Goal: Share content

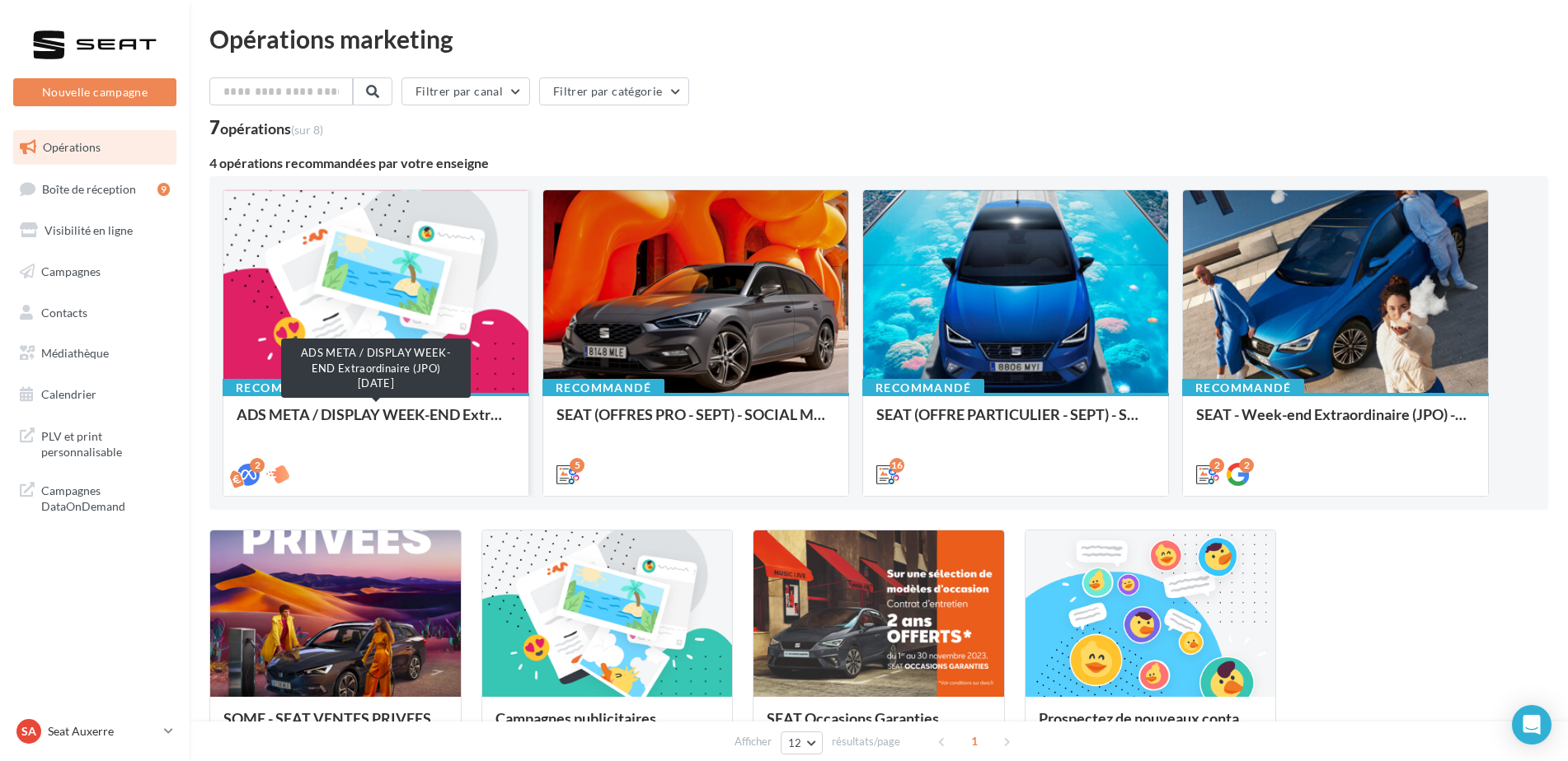
click at [482, 414] on div "ADS META / DISPLAY WEEK-END Extraordinaire (JPO) [DATE]" at bounding box center [376, 423] width 279 height 33
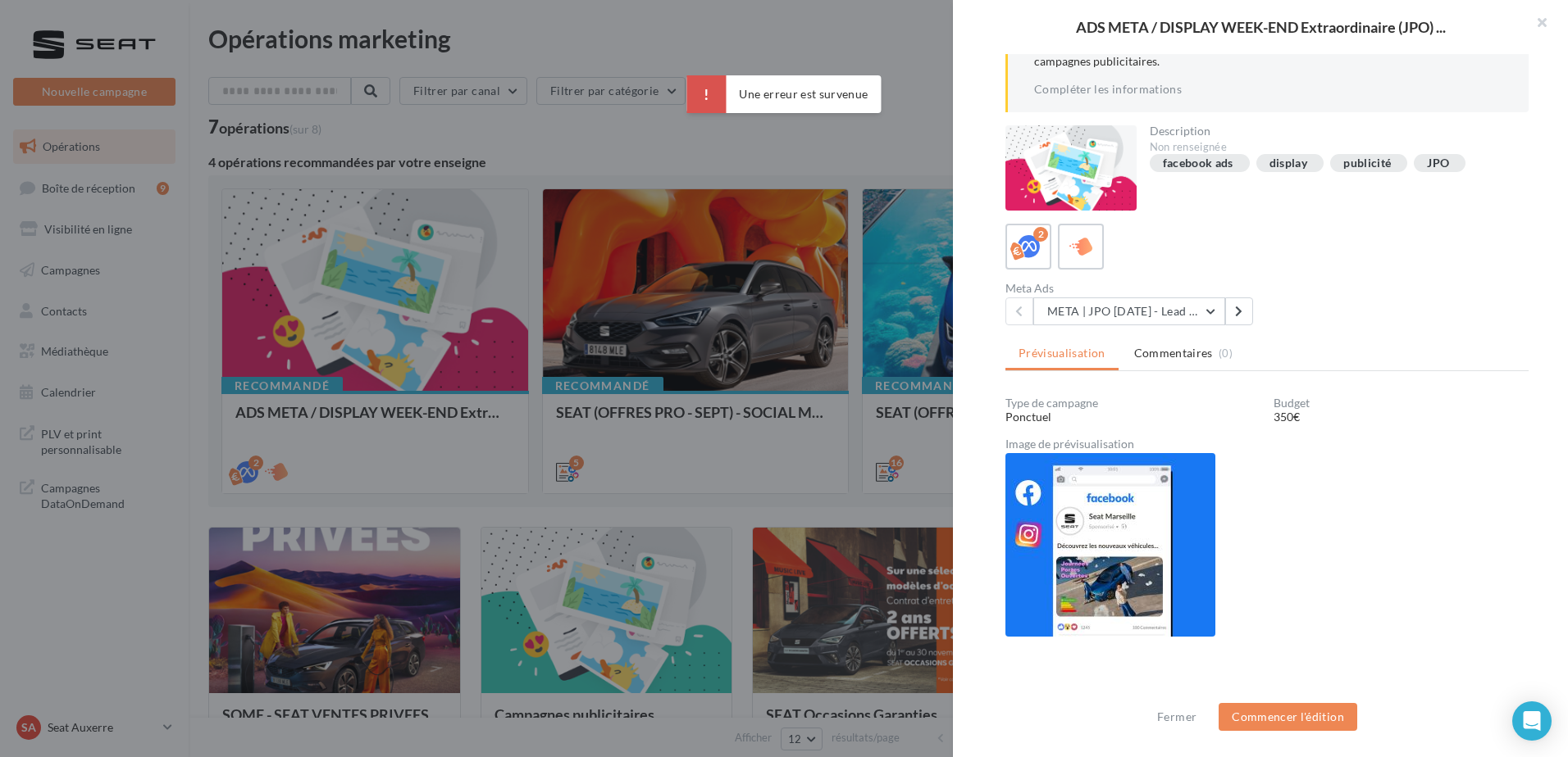
scroll to position [132, 0]
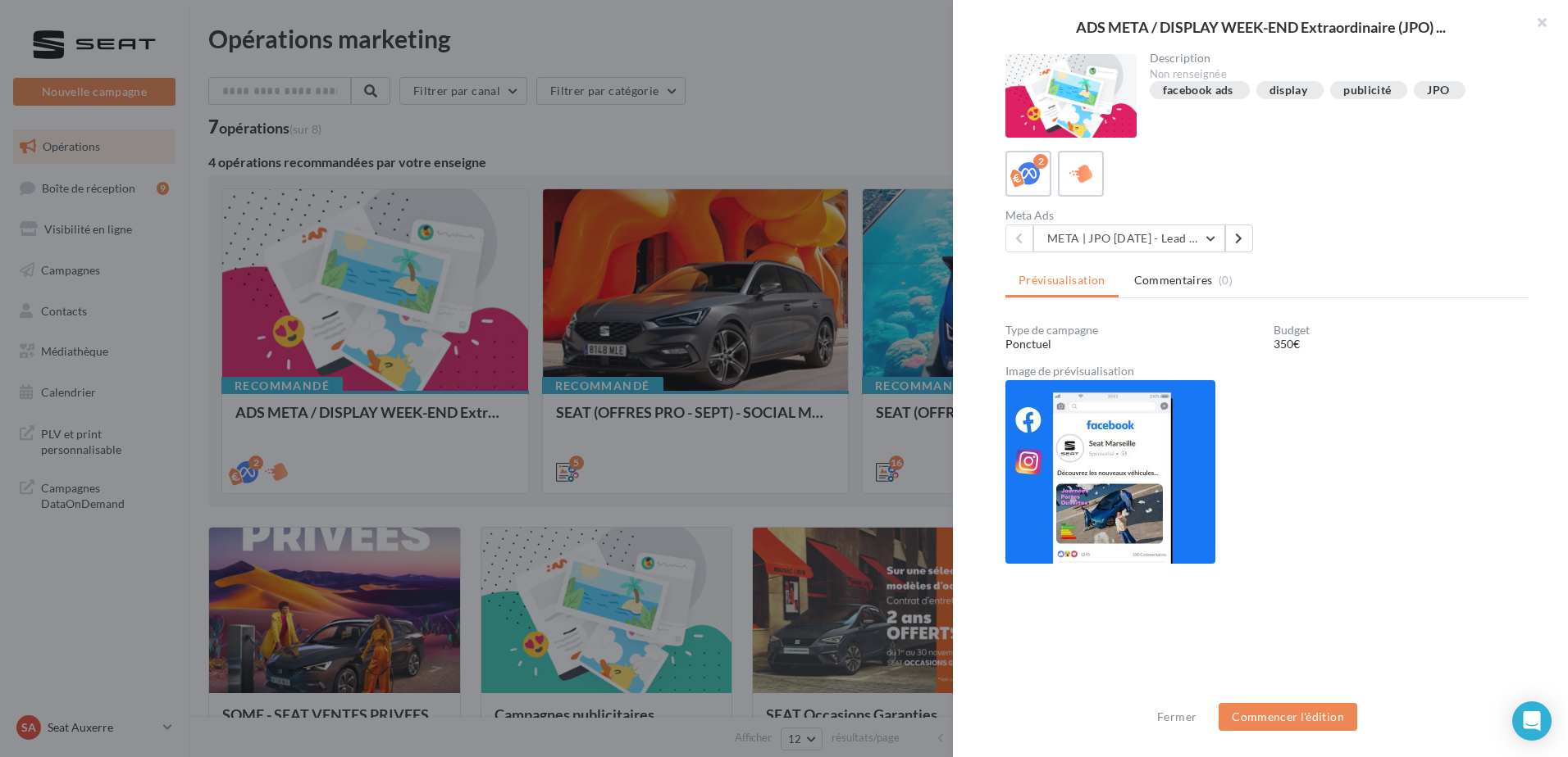
click at [691, 391] on div at bounding box center [784, 378] width 1568 height 757
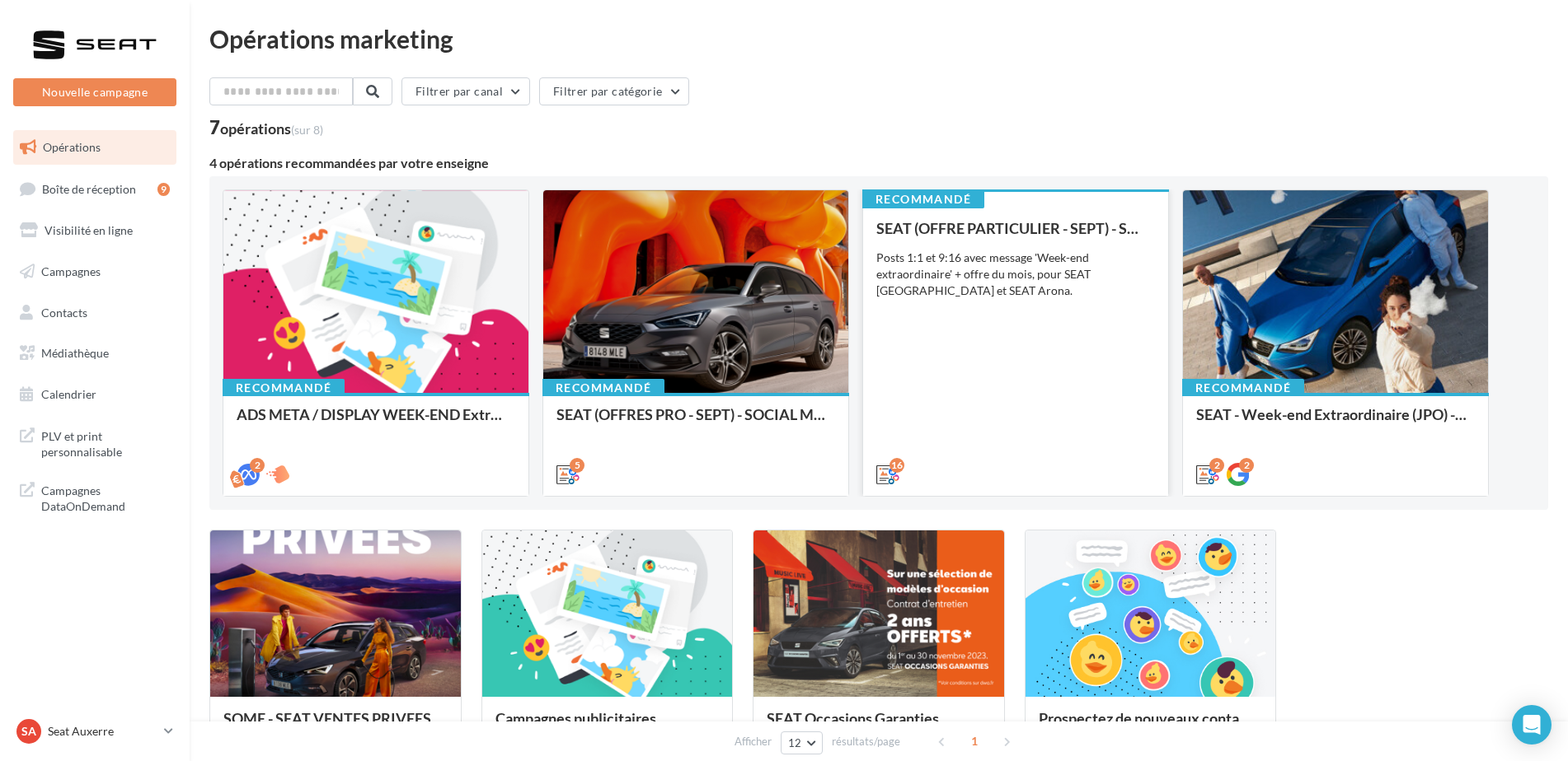
click at [985, 417] on div "SEAT (OFFRE PARTICULIER - SEPT) - SOCIAL MEDIA Posts 1:1 et 9:16 avec message '…" at bounding box center [1016, 350] width 279 height 262
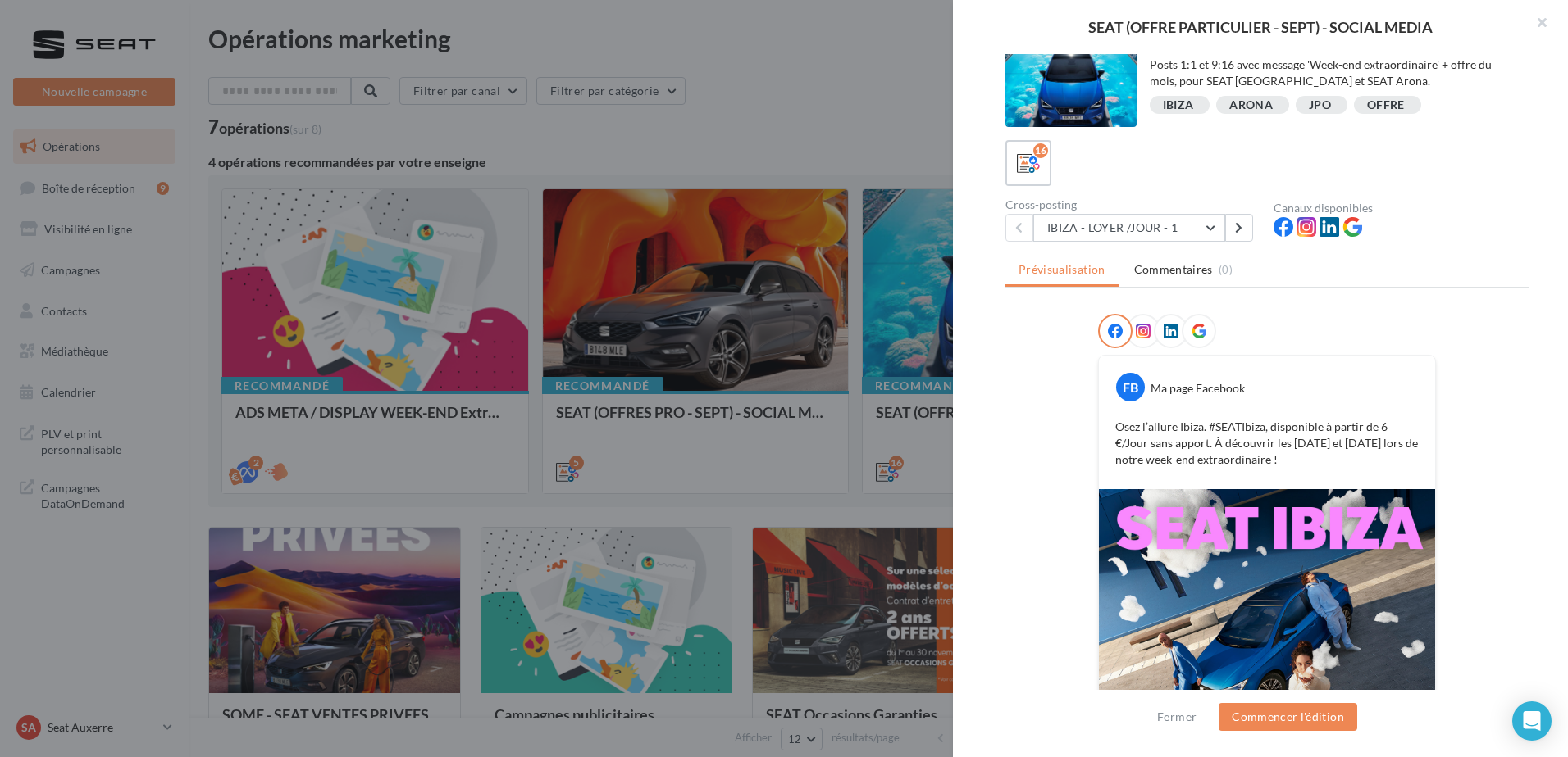
scroll to position [0, 0]
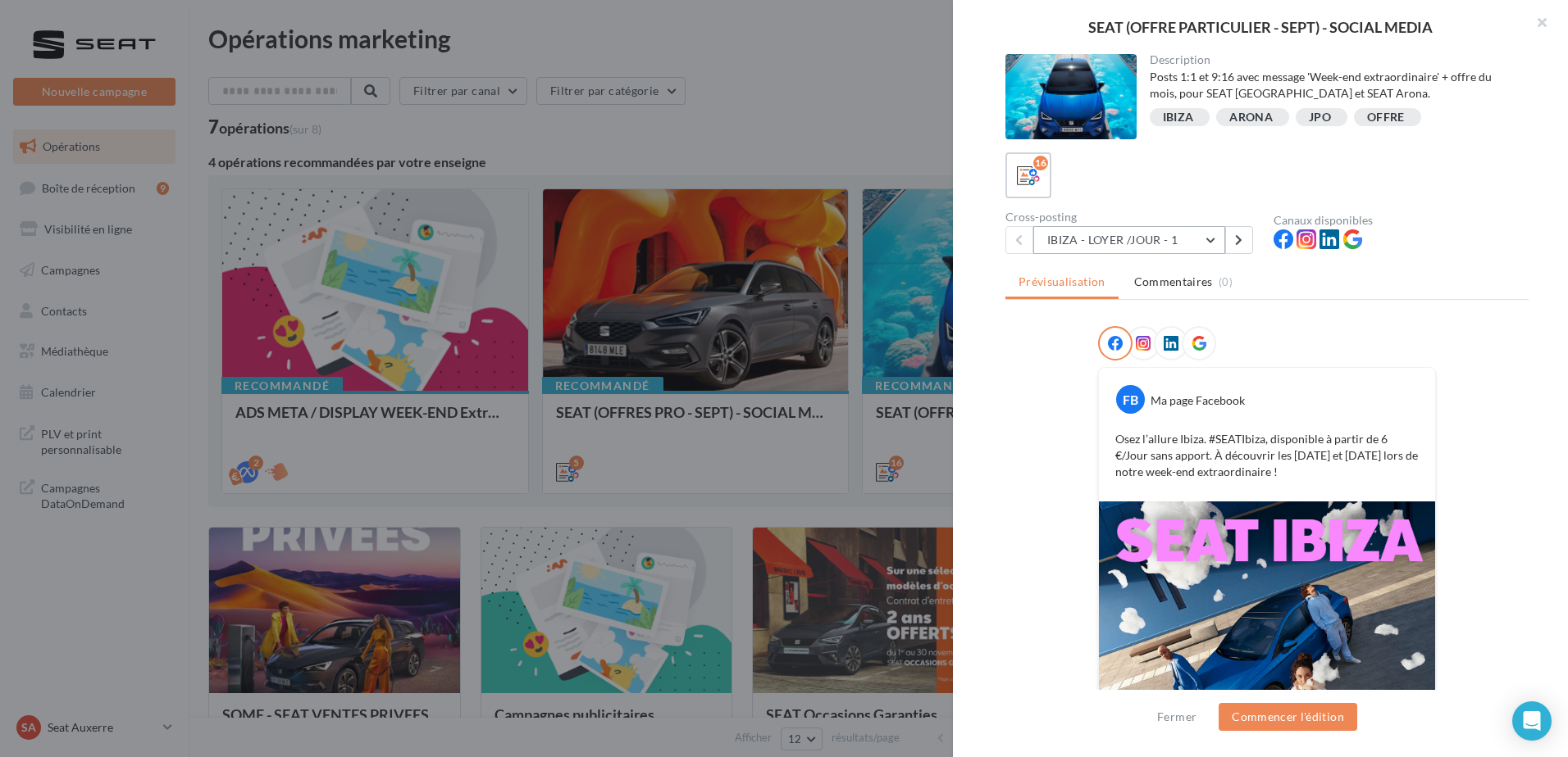
click at [1133, 244] on button "IBIZA - LOYER /JOUR - 1" at bounding box center [1128, 239] width 192 height 28
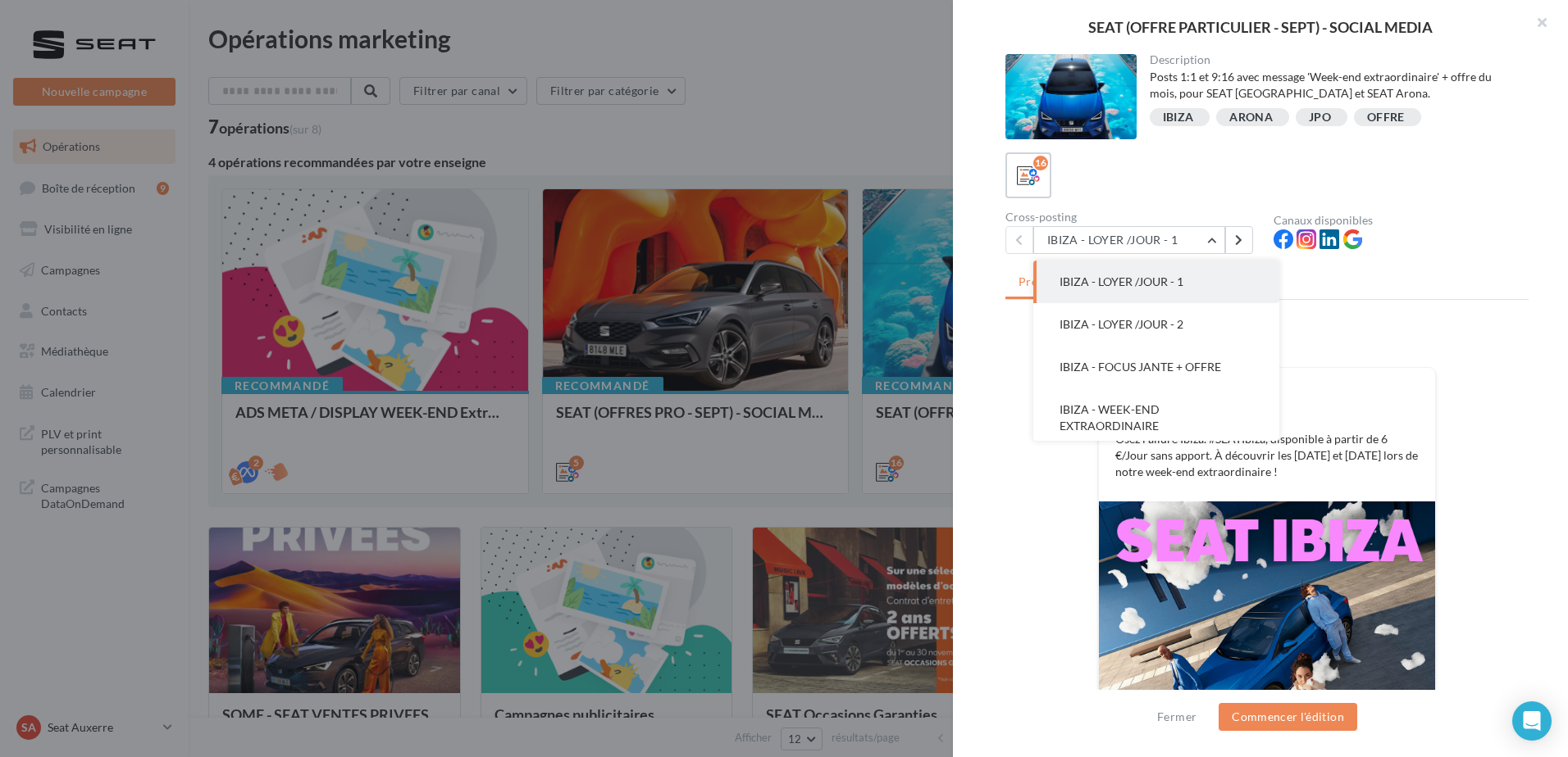
click at [995, 612] on div "Description Posts 1:1 et 9:16 avec message 'Week-end extraordinaire' + offre du…" at bounding box center [1267, 379] width 629 height 651
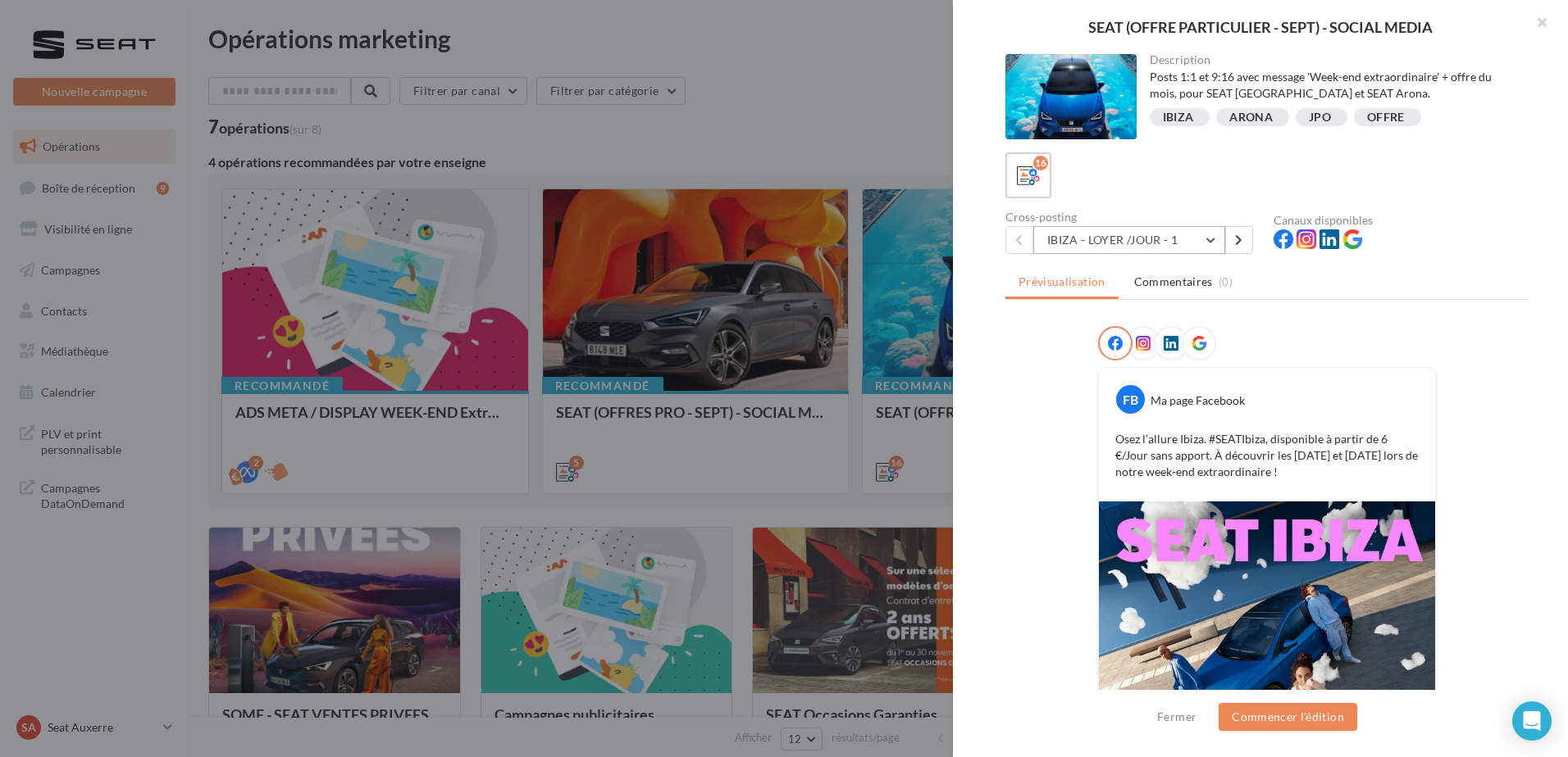
click at [1133, 236] on button "IBIZA - LOYER /JOUR - 1" at bounding box center [1128, 239] width 192 height 28
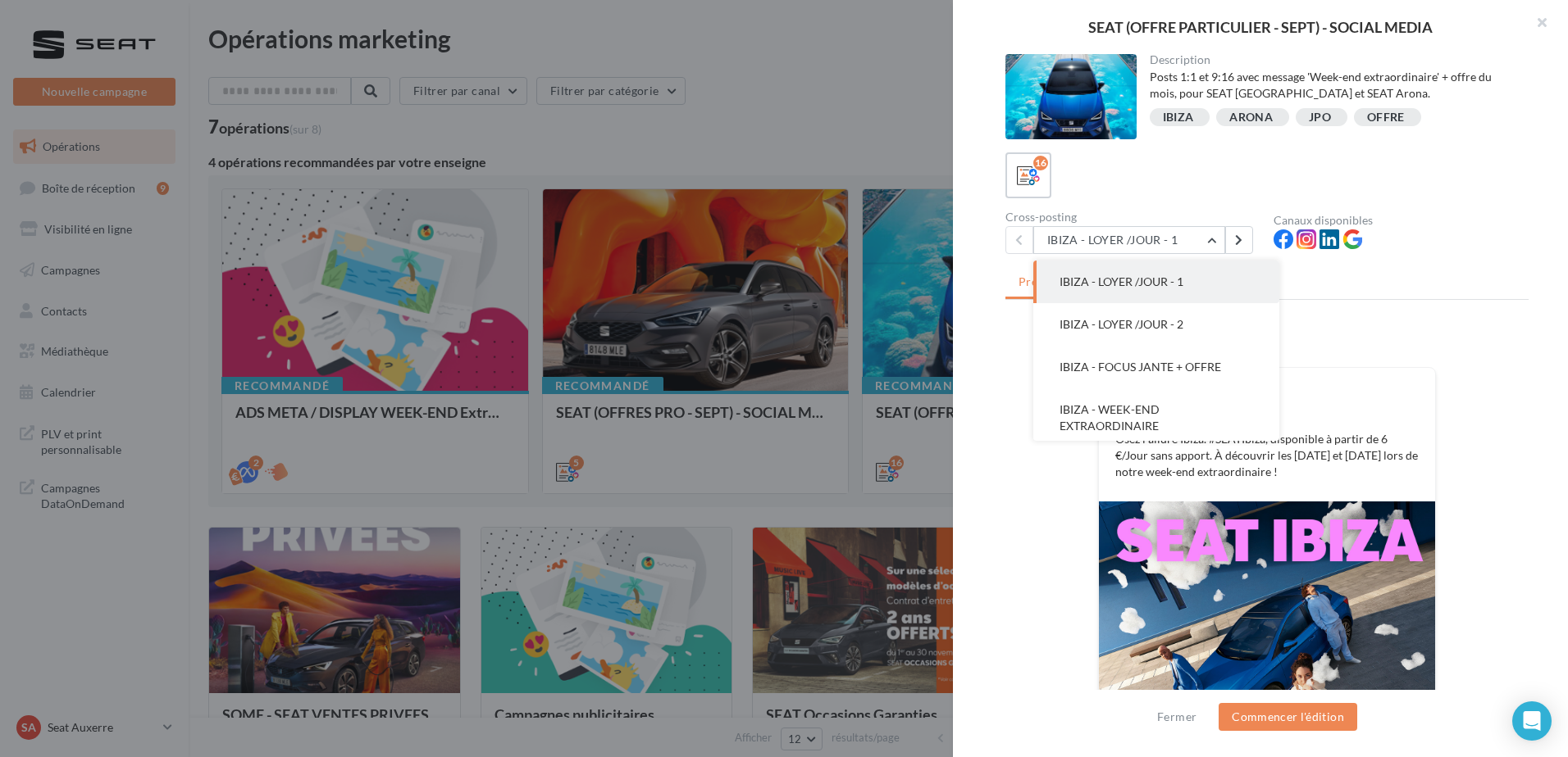
click at [1117, 286] on span "IBIZA - LOYER /JOUR - 1" at bounding box center [1122, 281] width 124 height 14
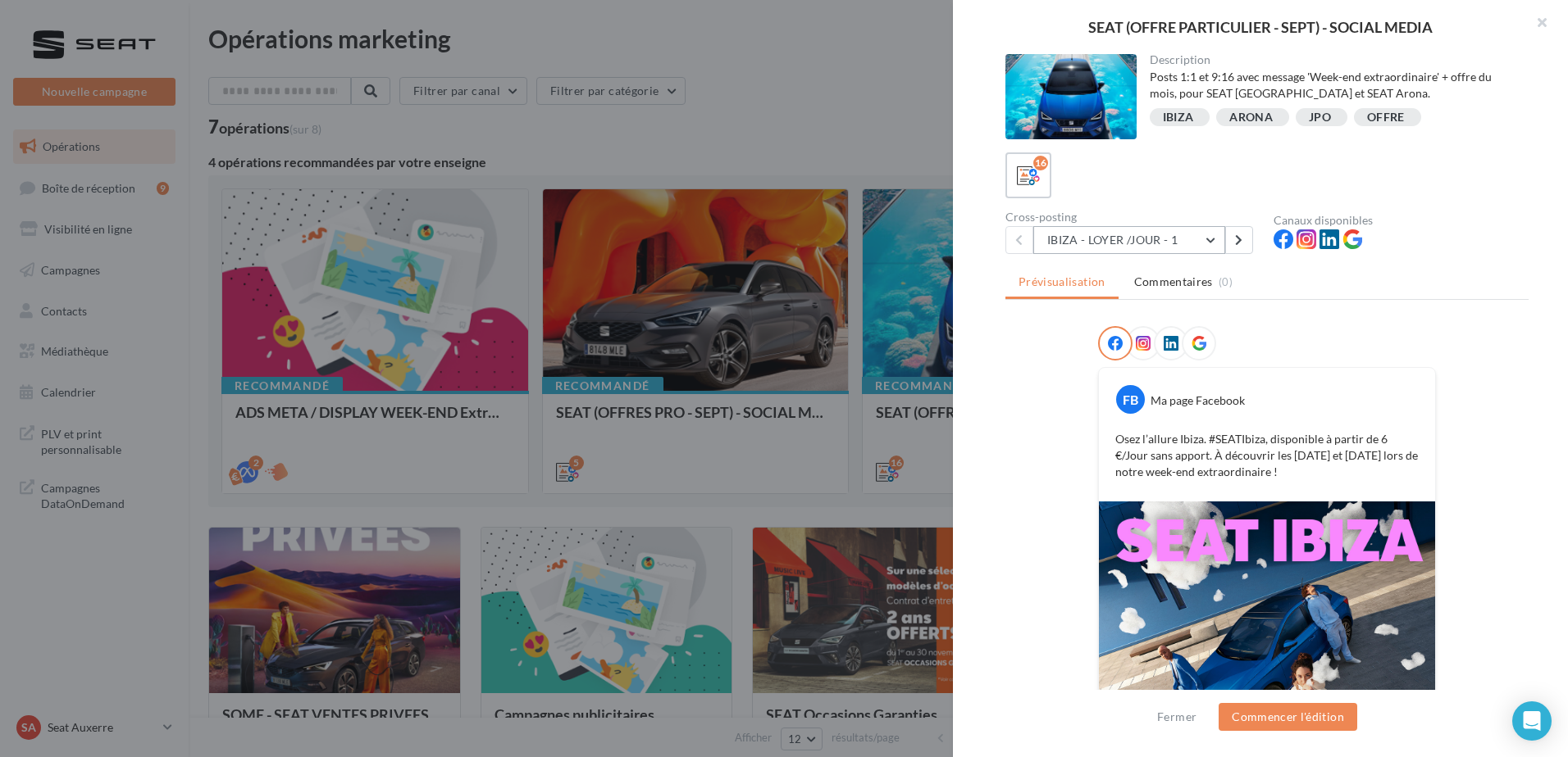
click at [1123, 250] on button "IBIZA - LOYER /JOUR - 1" at bounding box center [1128, 239] width 192 height 28
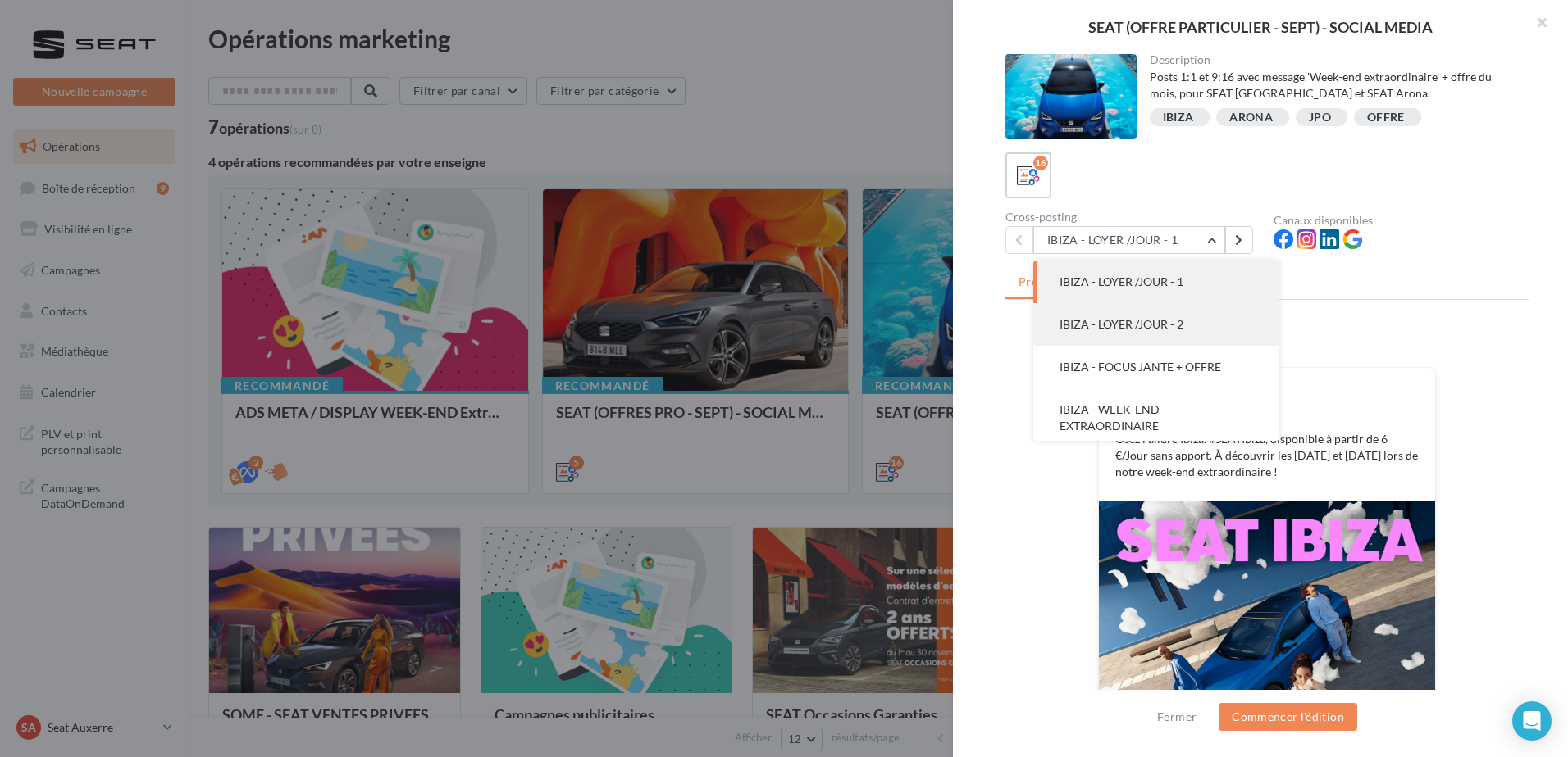
click at [1127, 322] on span "IBIZA - LOYER /JOUR - 2" at bounding box center [1122, 323] width 124 height 14
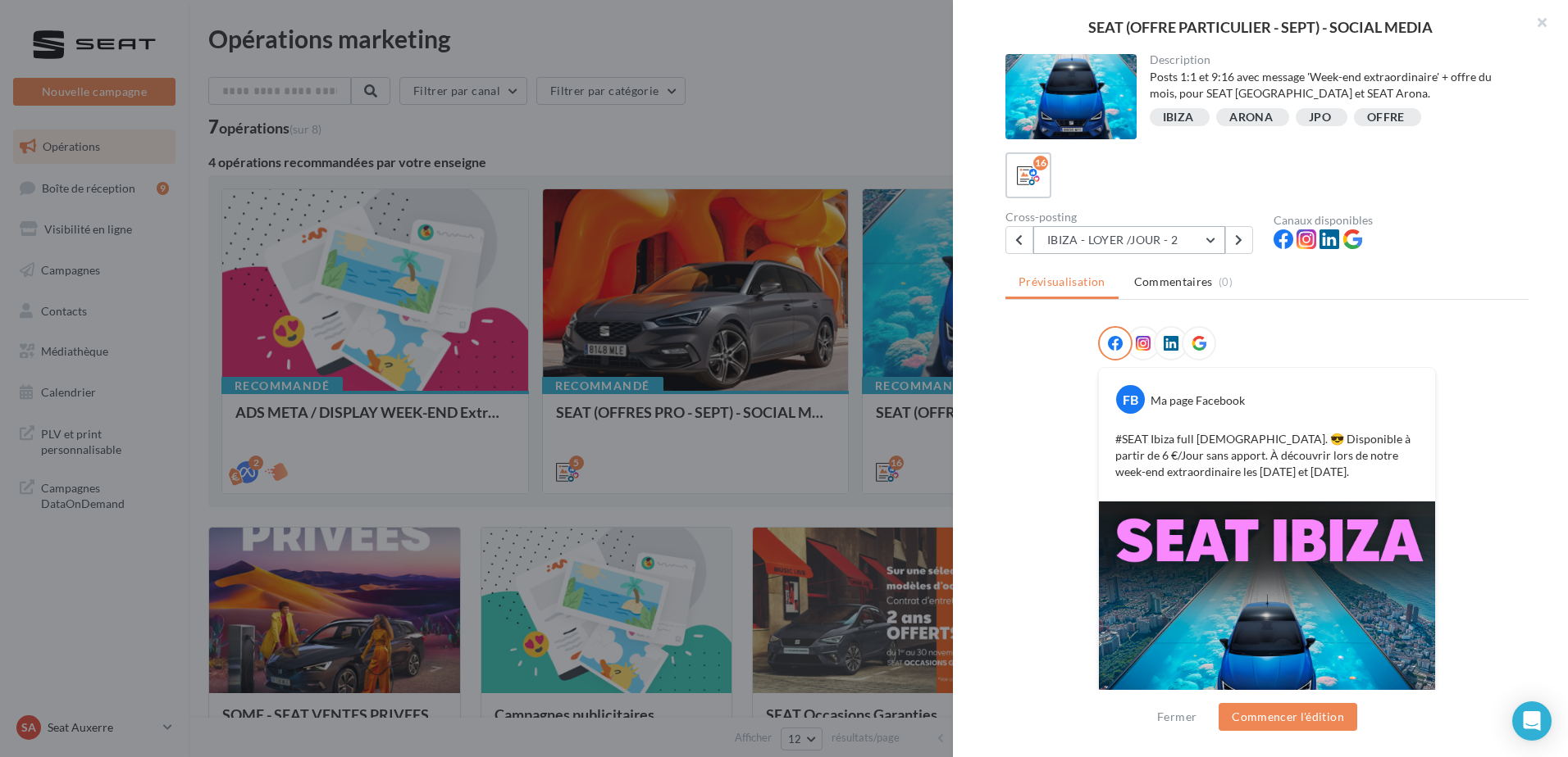
click at [1100, 239] on button "IBIZA - LOYER /JOUR - 2" at bounding box center [1128, 239] width 192 height 28
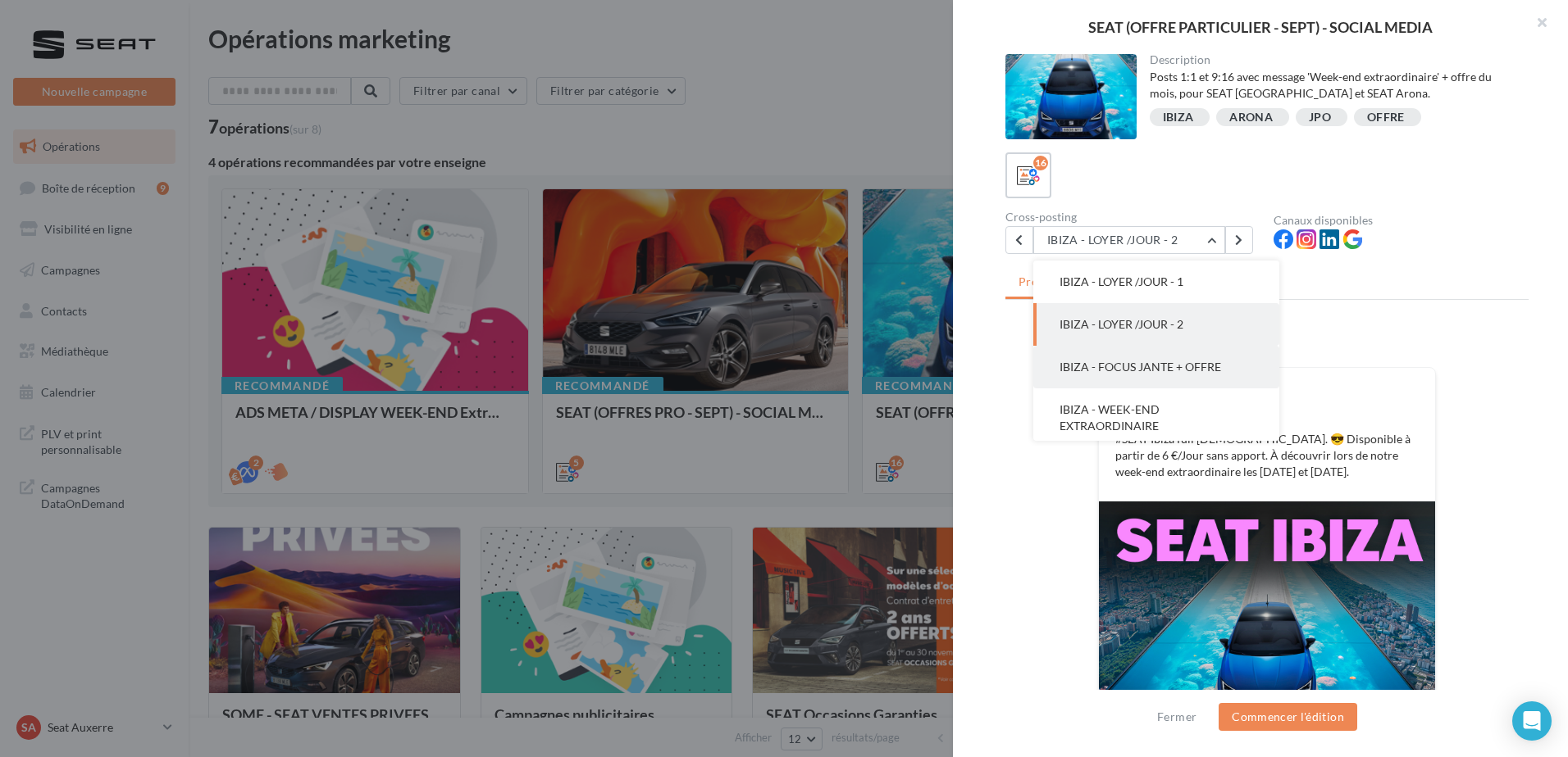
click at [1119, 379] on button "IBIZA - FOCUS JANTE + OFFRE" at bounding box center [1156, 366] width 246 height 42
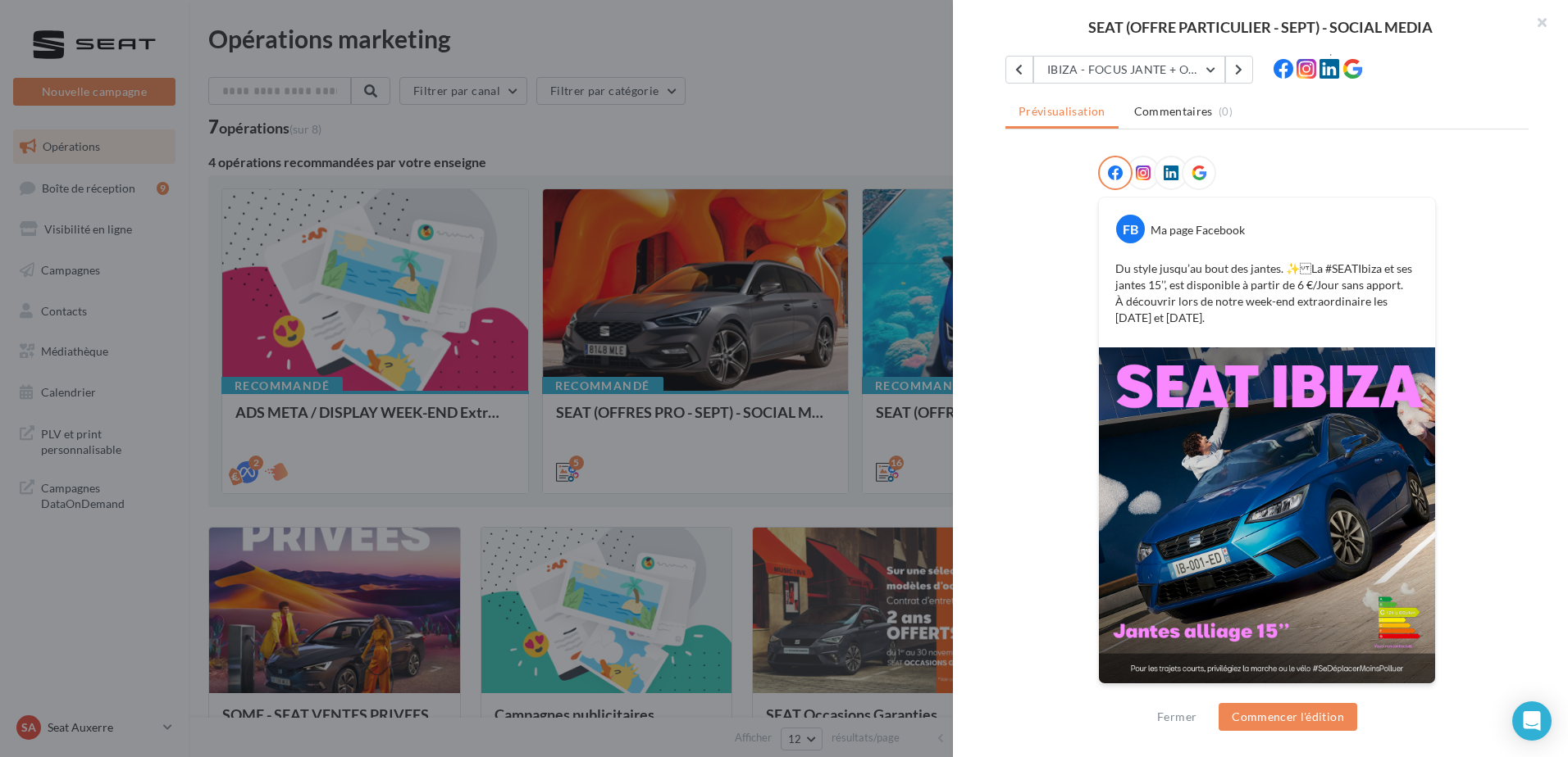
scroll to position [171, 0]
click at [1133, 72] on button "IBIZA - FOCUS JANTE + OFFRE" at bounding box center [1128, 68] width 192 height 28
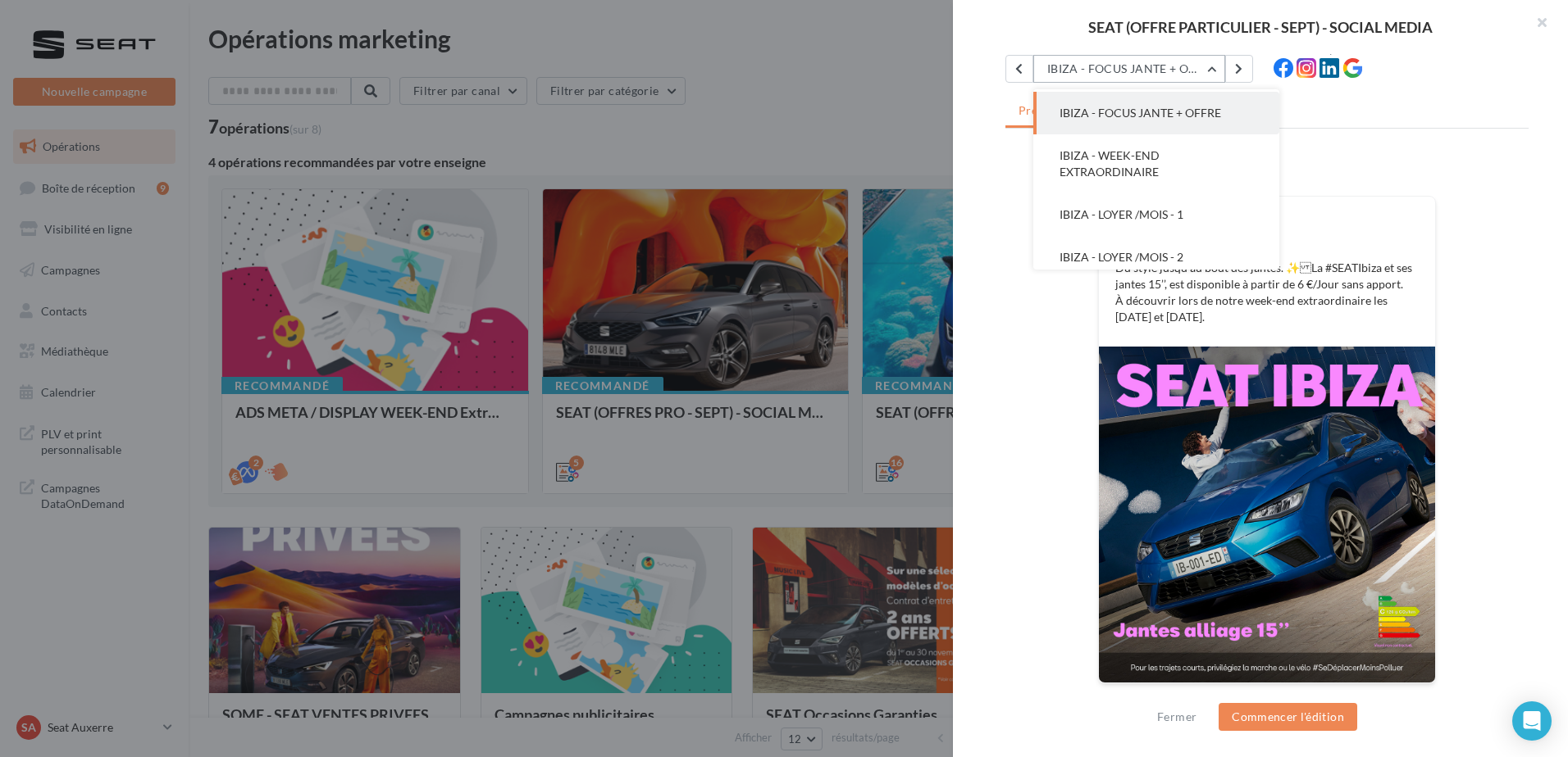
scroll to position [42, 0]
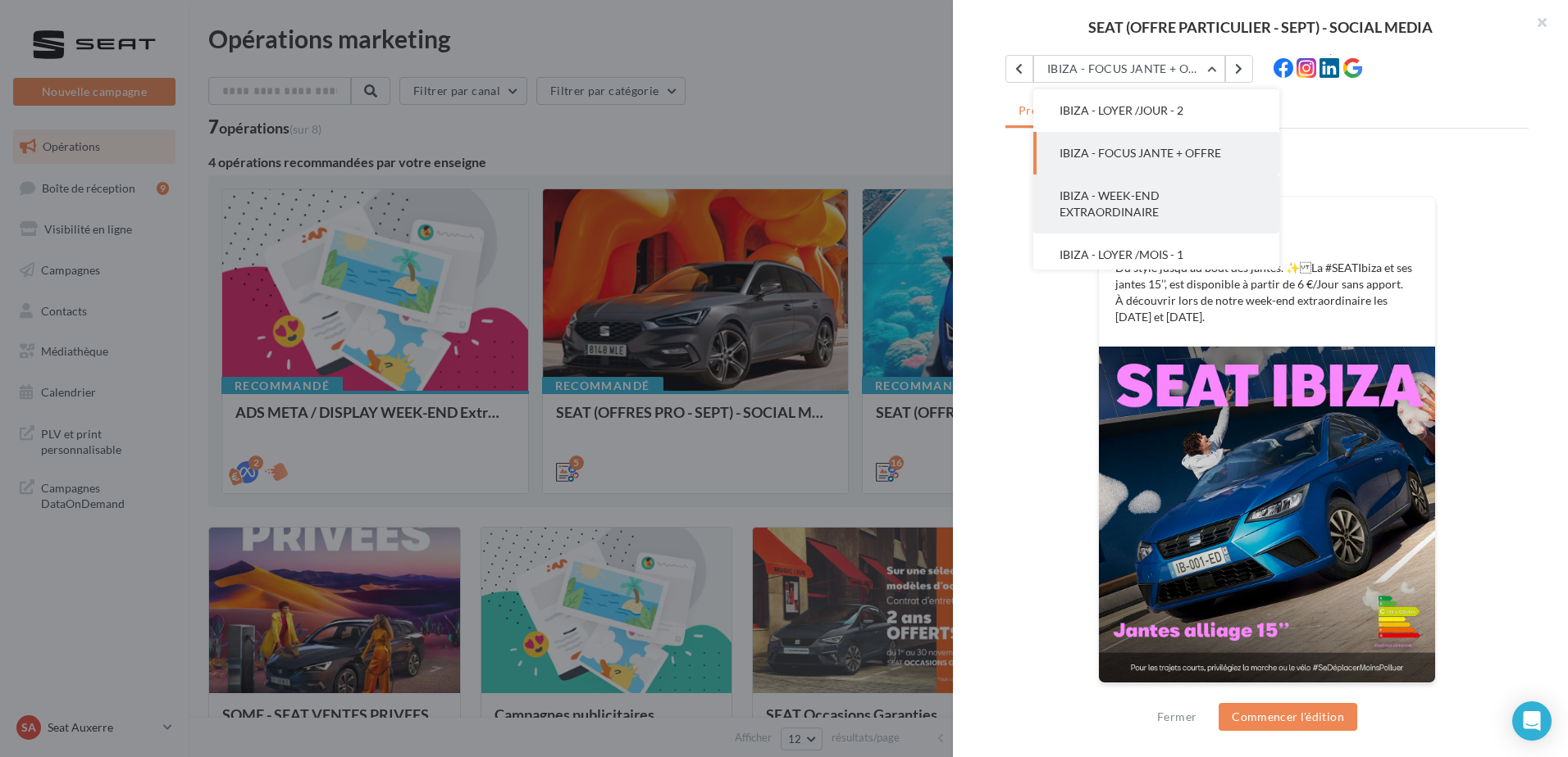
click at [1122, 194] on span "IBIZA - WEEK-END EXTRAORDINAIRE" at bounding box center [1110, 203] width 100 height 31
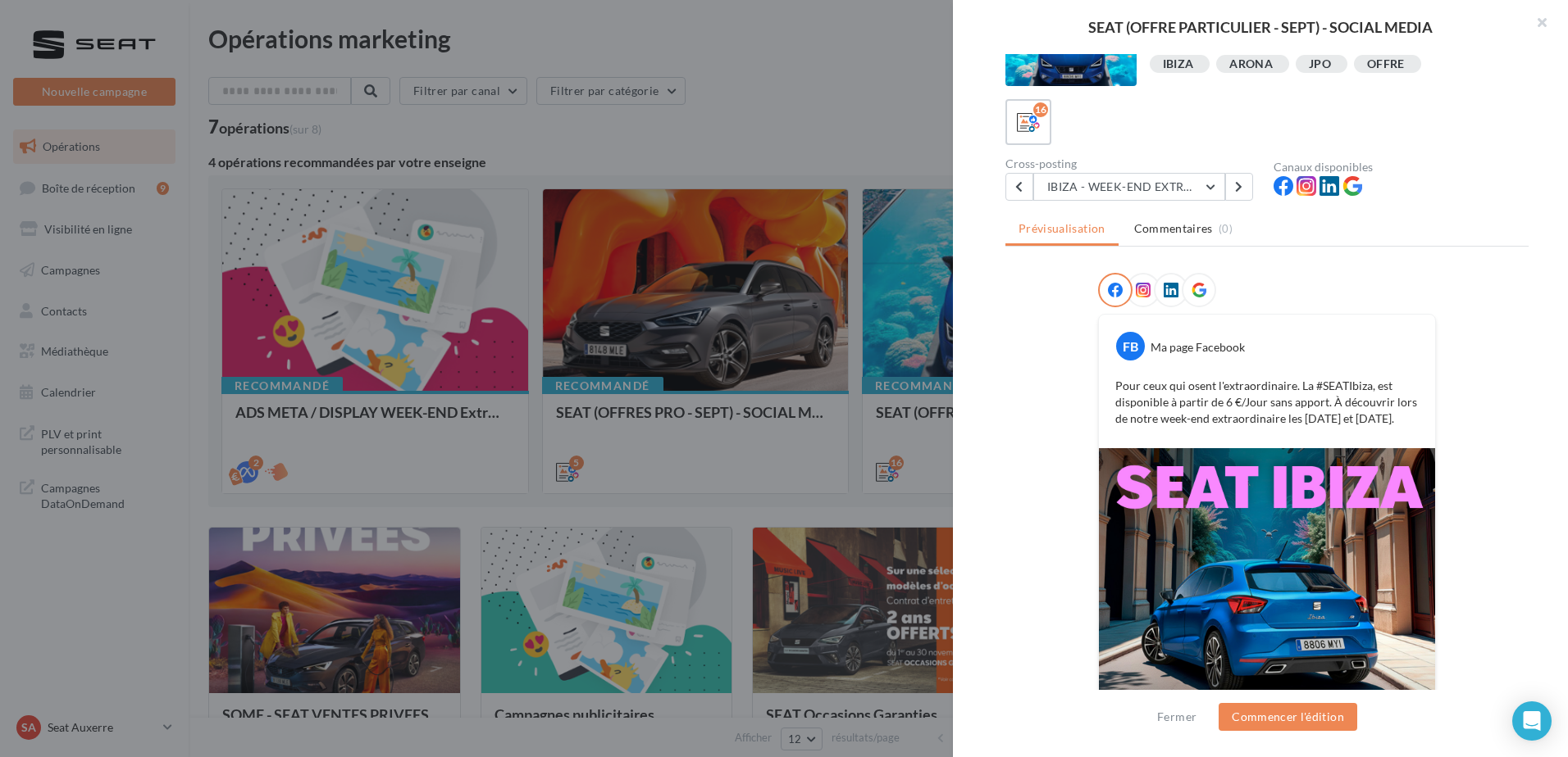
scroll to position [82, 0]
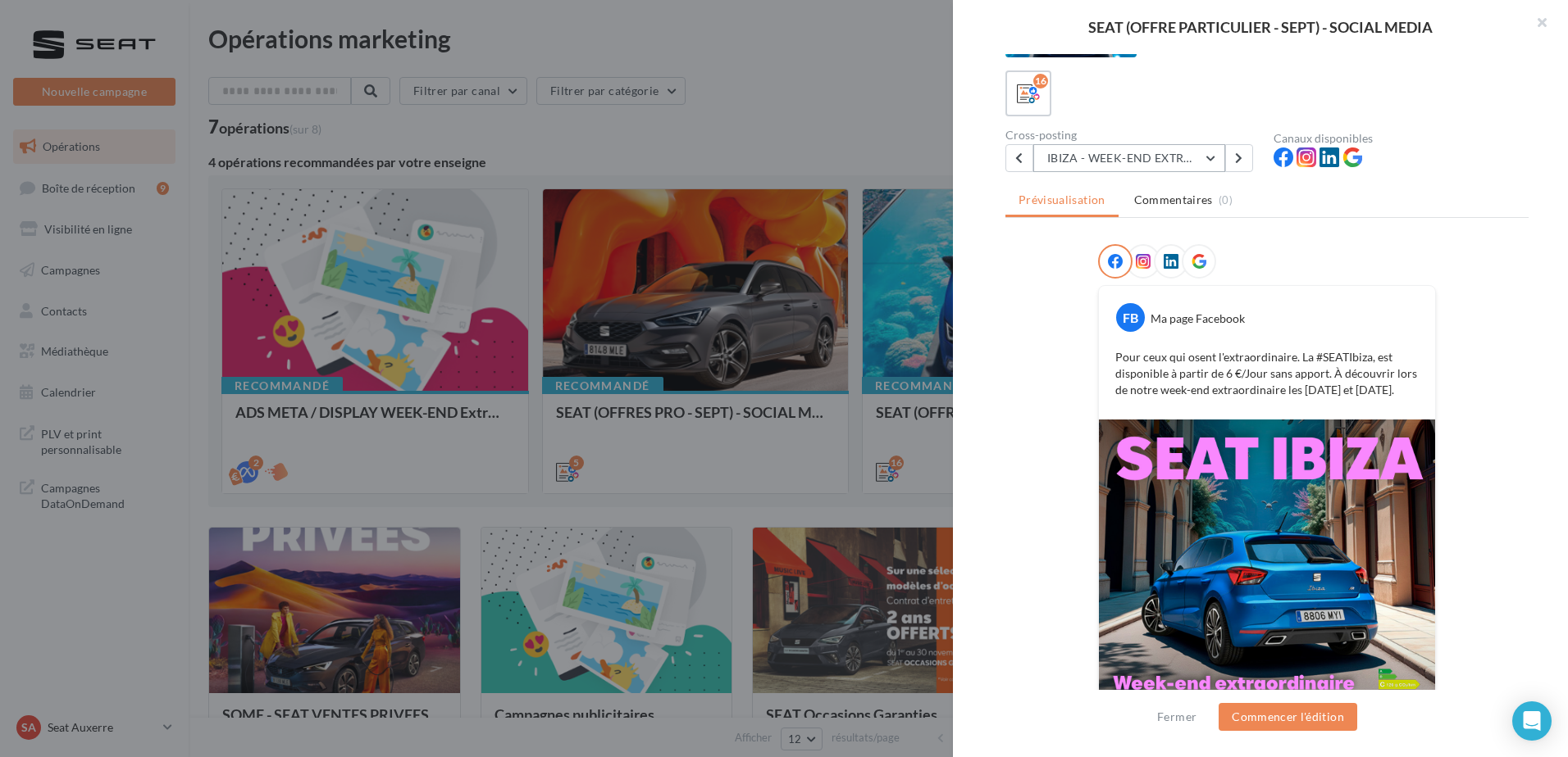
click at [1107, 157] on button "IBIZA - WEEK-END EXTRAORDINAIRE" at bounding box center [1128, 158] width 192 height 28
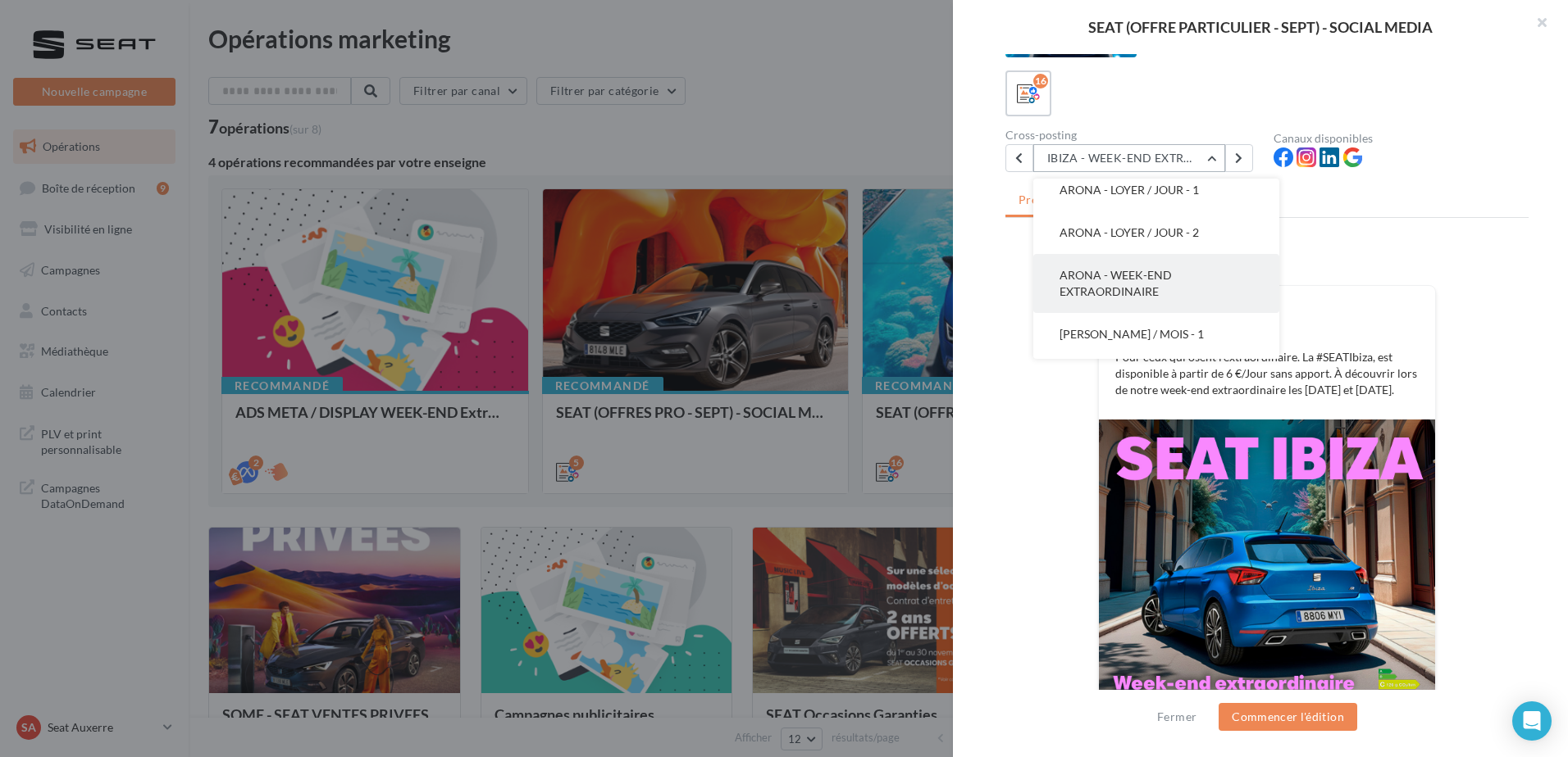
scroll to position [200, 0]
click at [1110, 270] on span "ARONA - LOYER / JOUR - 1" at bounding box center [1129, 271] width 140 height 14
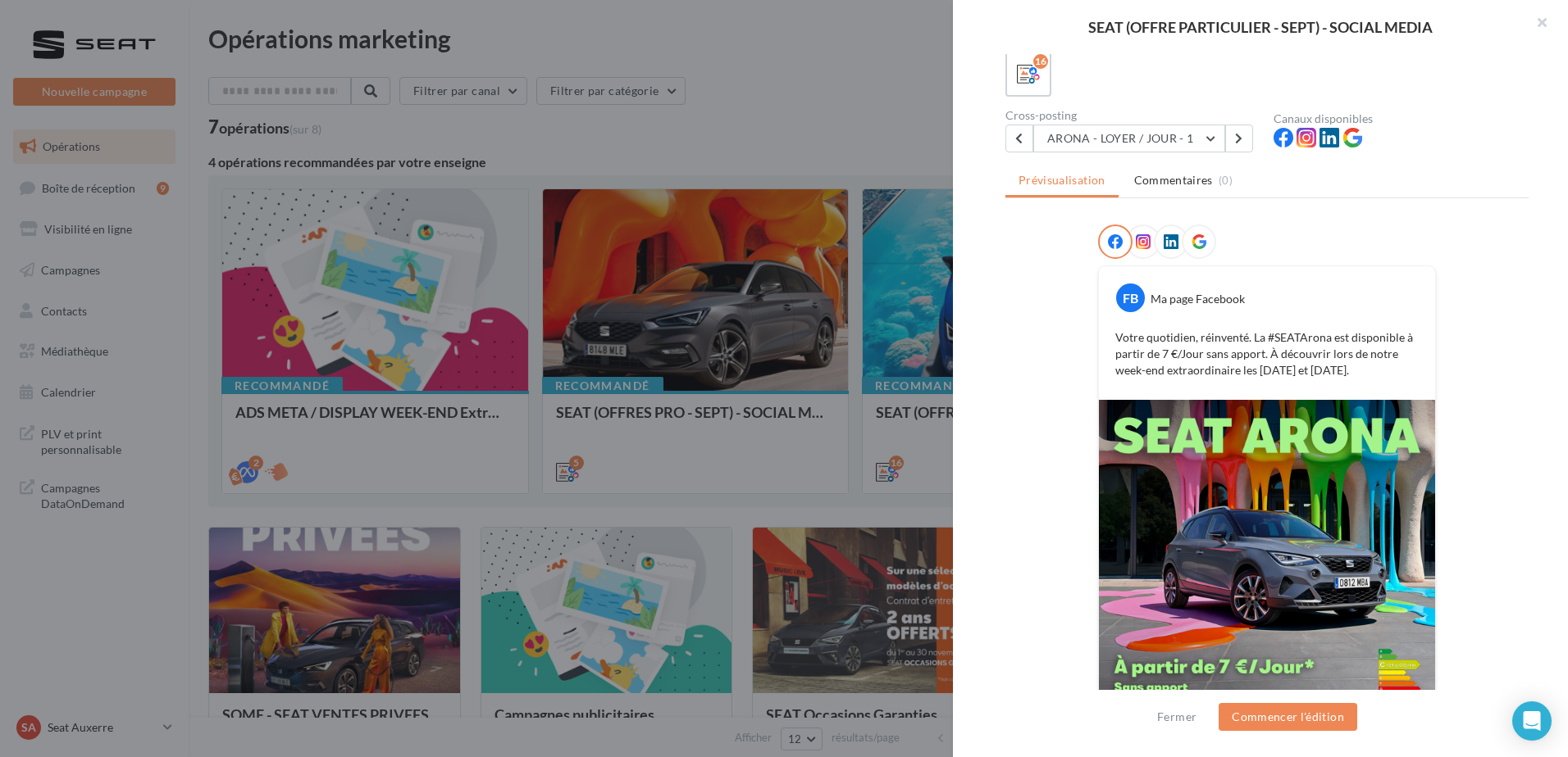
scroll to position [73, 0]
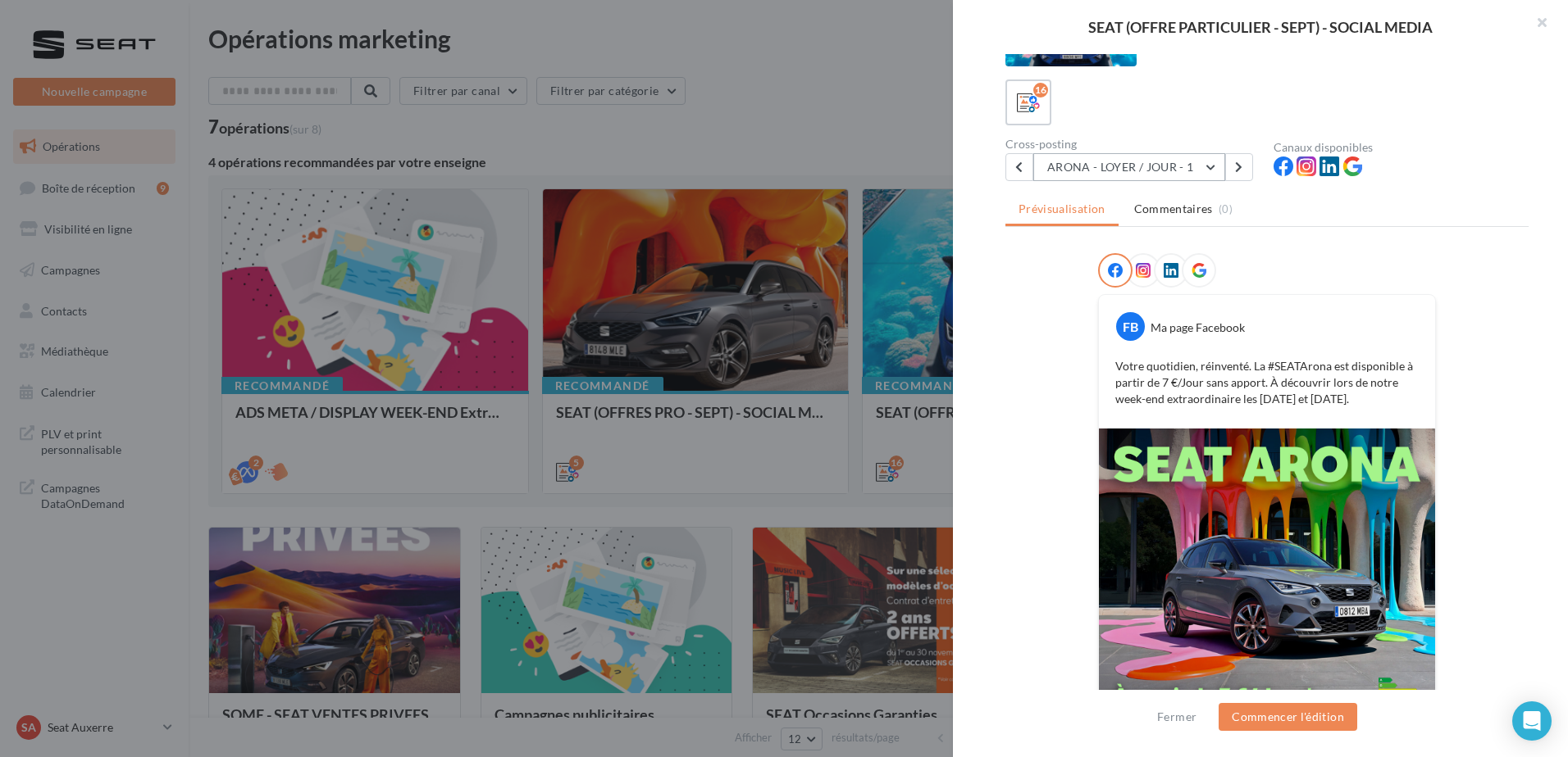
click at [1113, 176] on button "ARONA - LOYER / JOUR - 1" at bounding box center [1128, 167] width 192 height 28
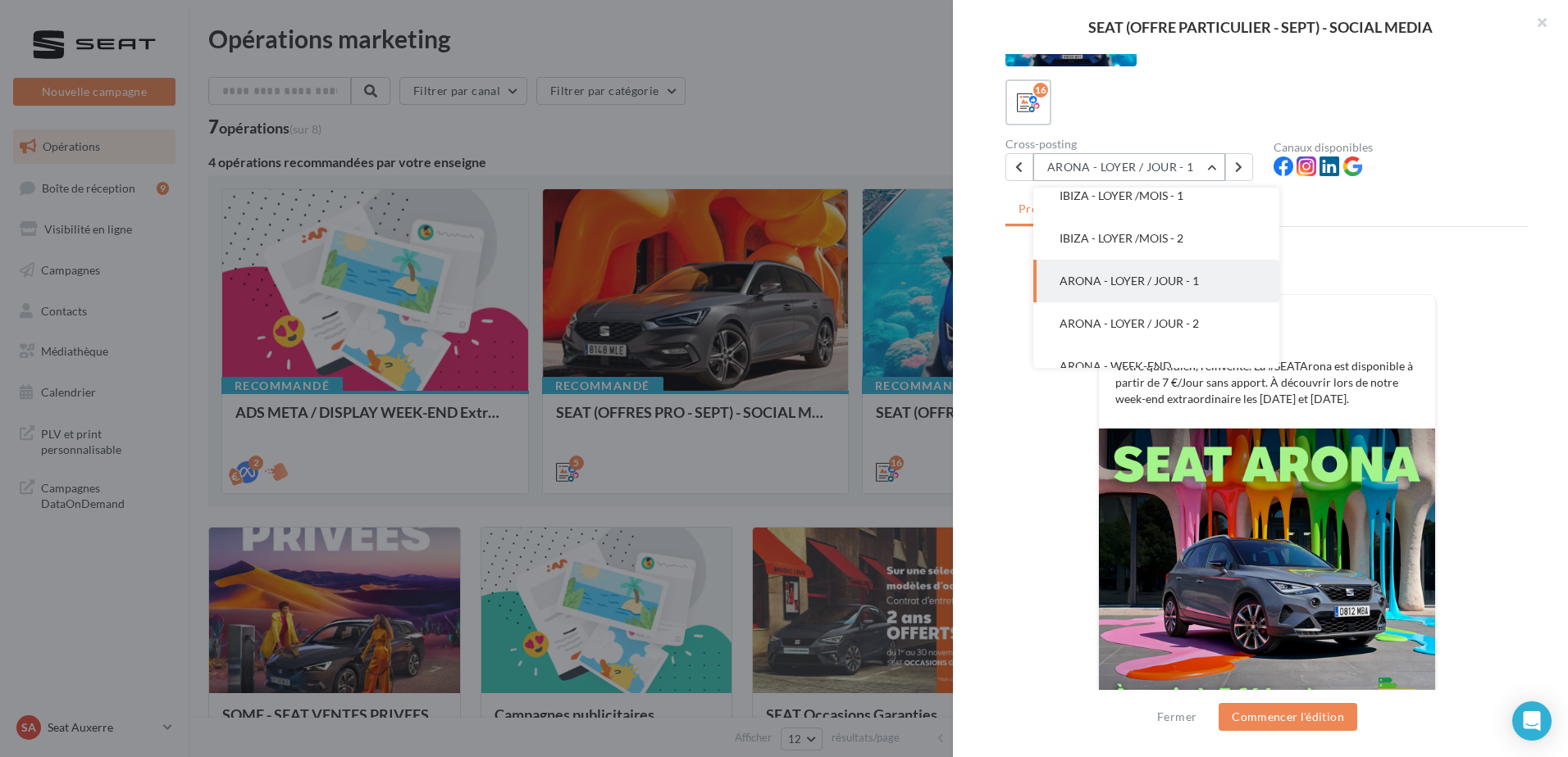
scroll to position [213, 0]
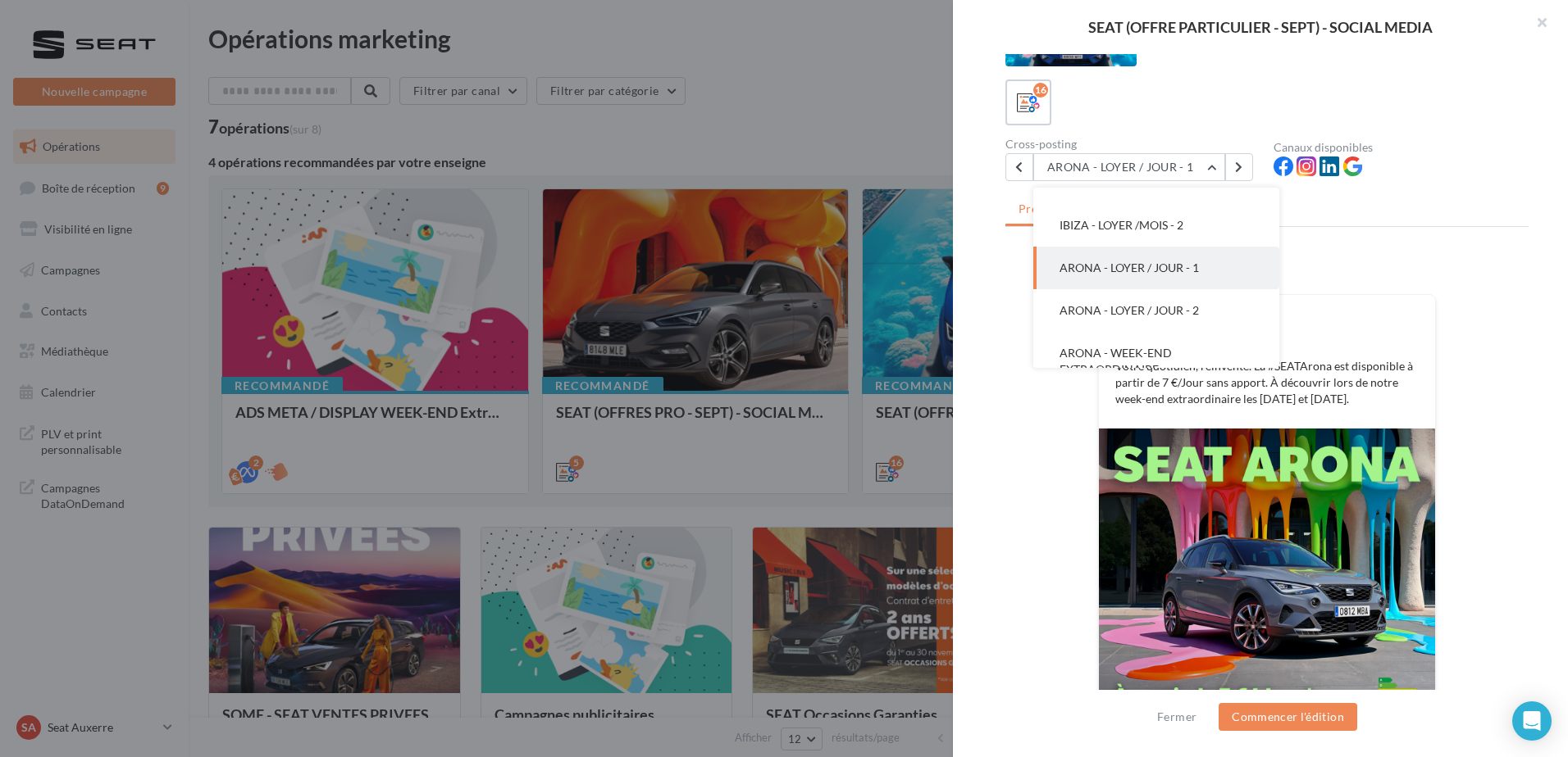
click at [1063, 482] on div "FB Ma page Facebook Votre quotidien, réinventé. La #SEATArona est disponible à …" at bounding box center [1266, 519] width 523 height 534
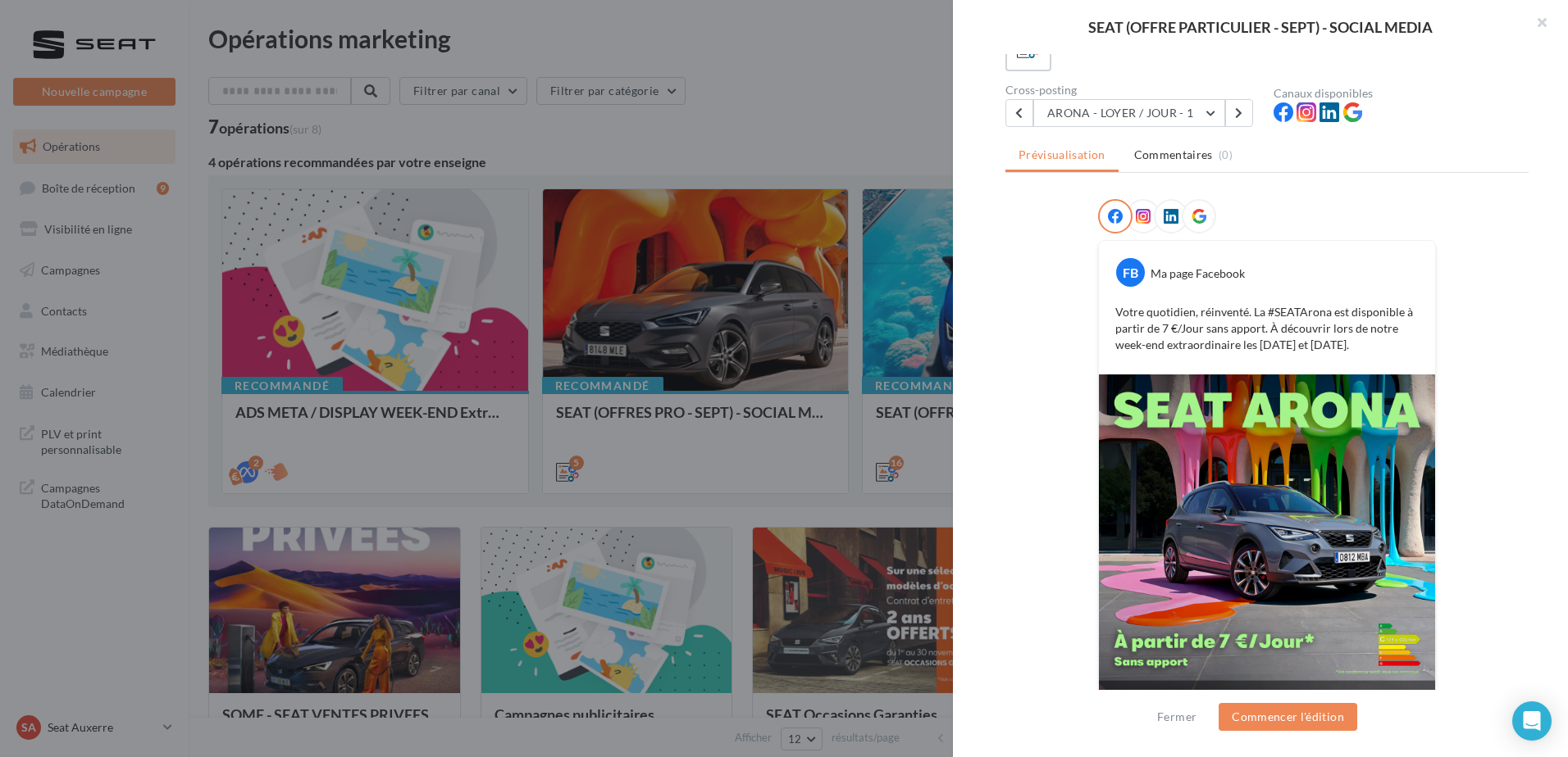
scroll to position [155, 0]
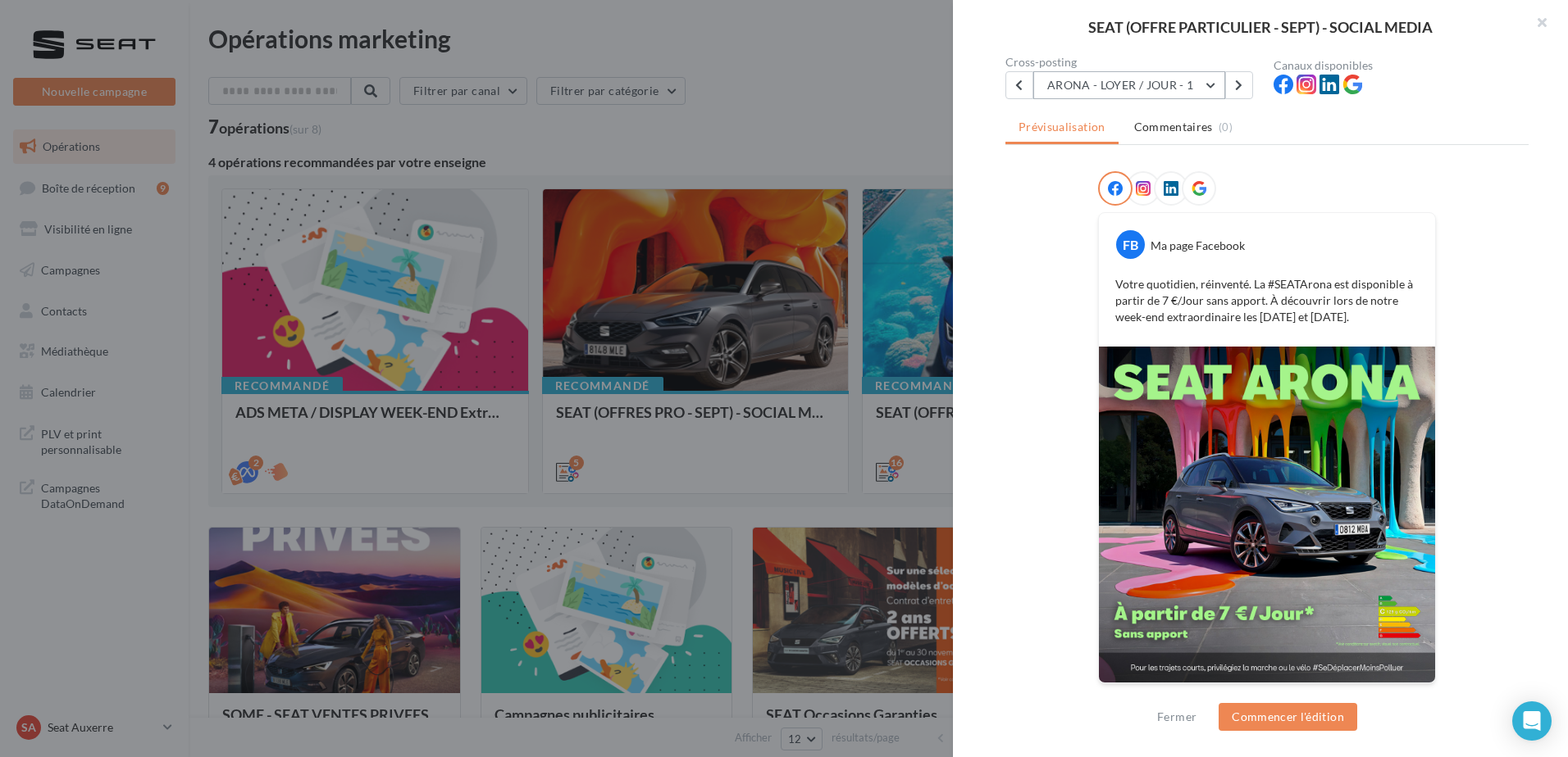
click at [1119, 97] on button "ARONA - LOYER / JOUR - 1" at bounding box center [1128, 85] width 192 height 28
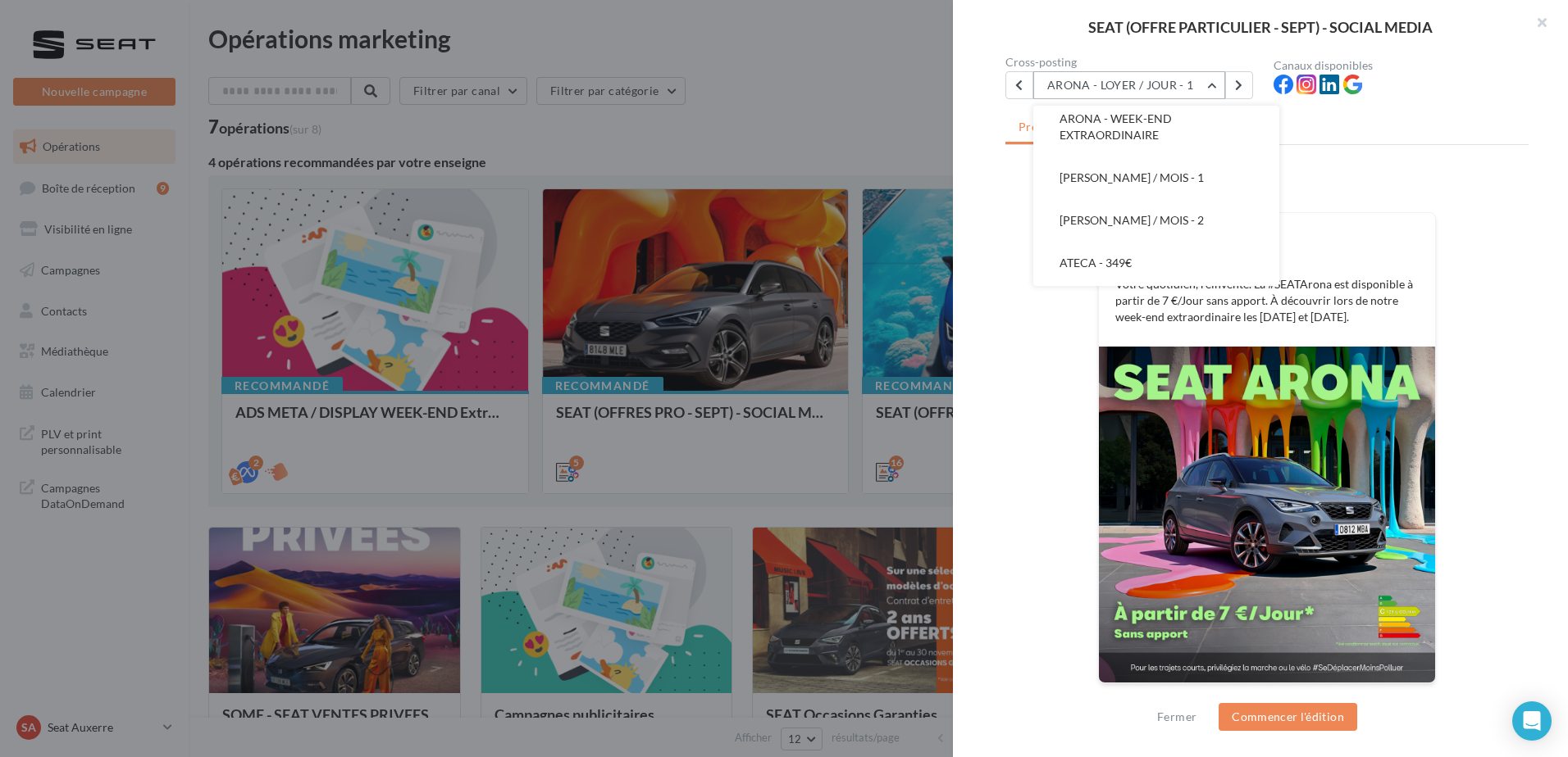
scroll to position [535, 0]
click at [1115, 259] on span "LEON SP - 309€" at bounding box center [1101, 264] width 81 height 14
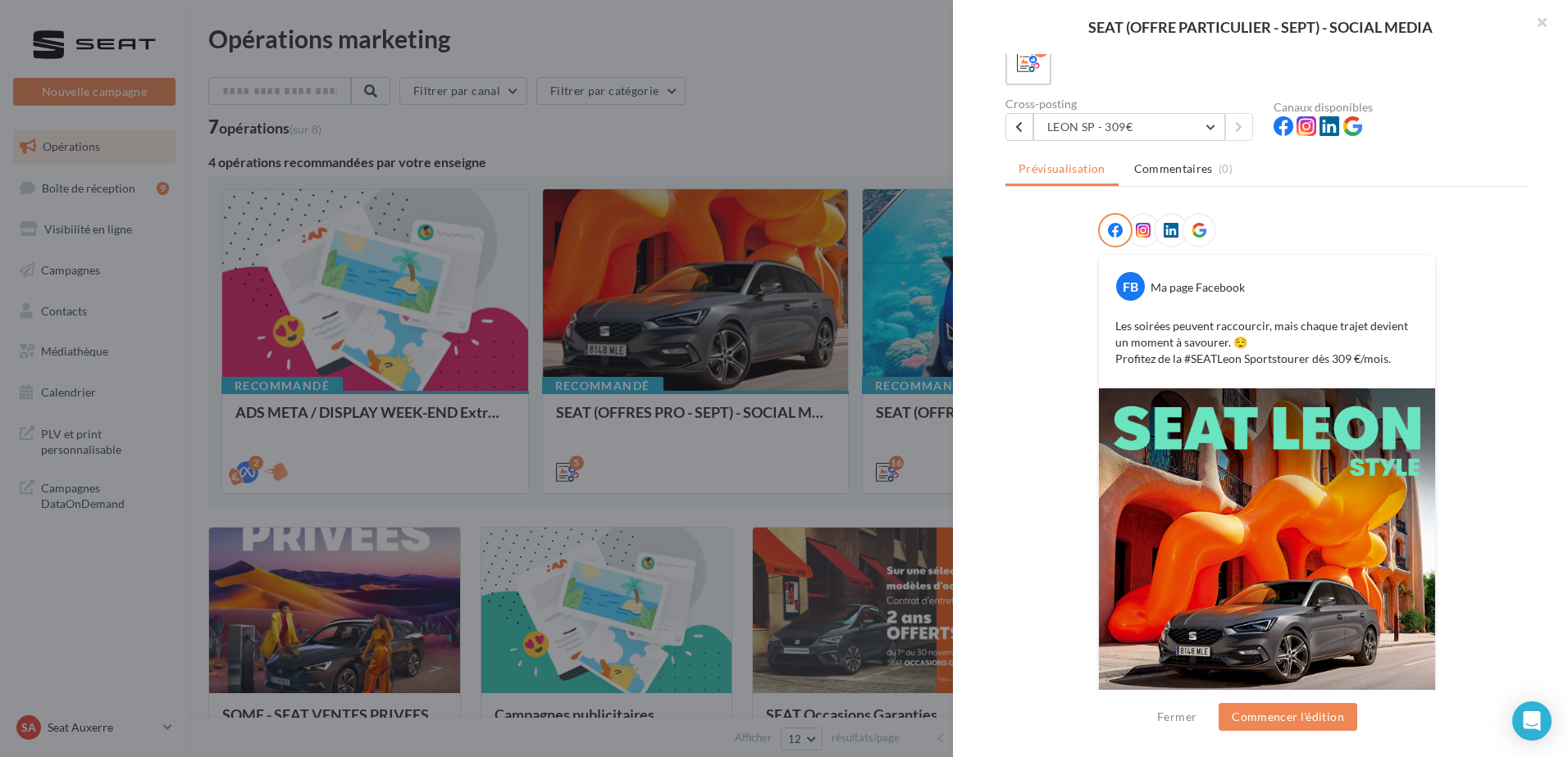
scroll to position [0, 0]
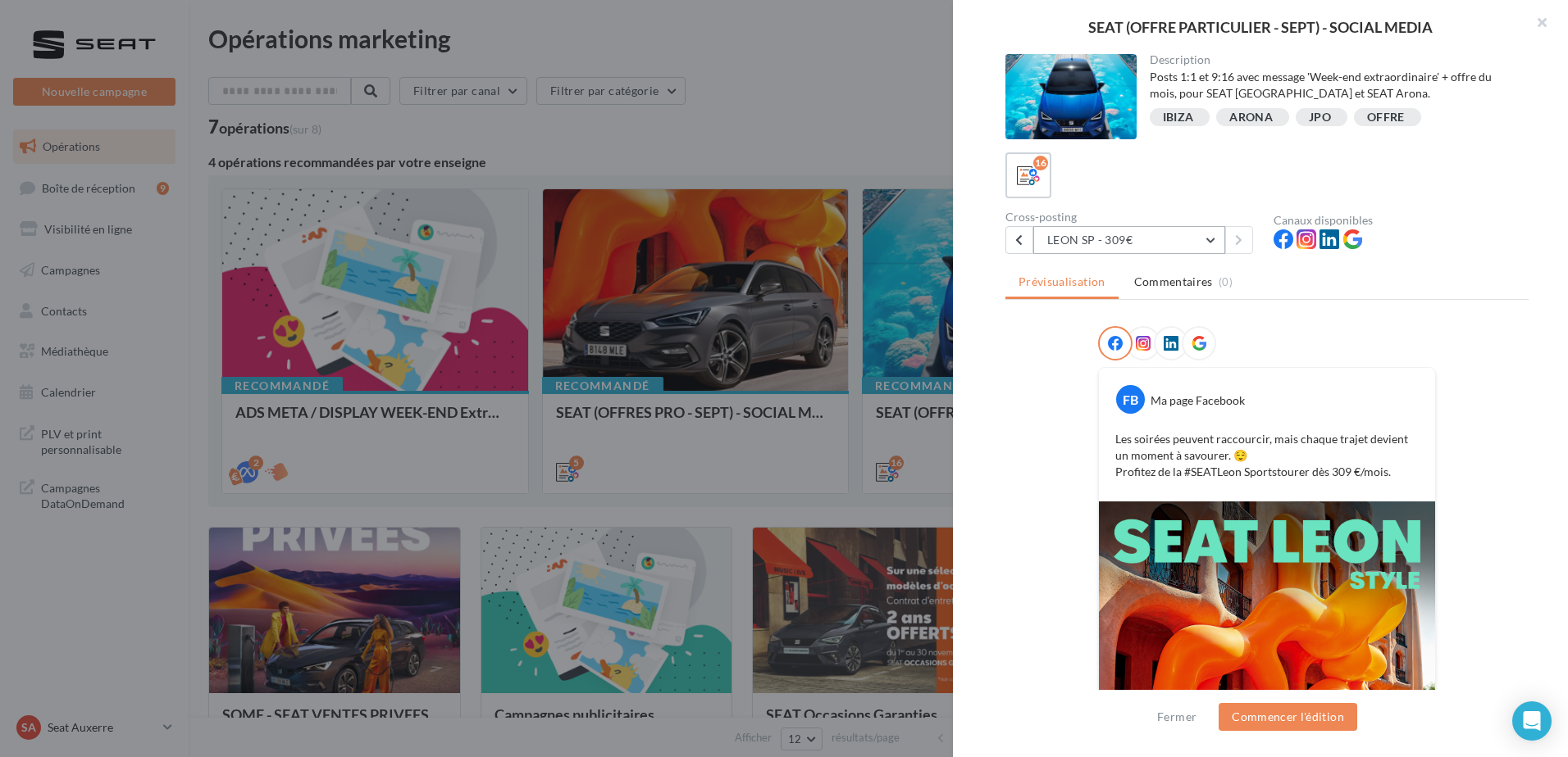
click at [1096, 243] on button "LEON SP - 309€" at bounding box center [1128, 239] width 192 height 28
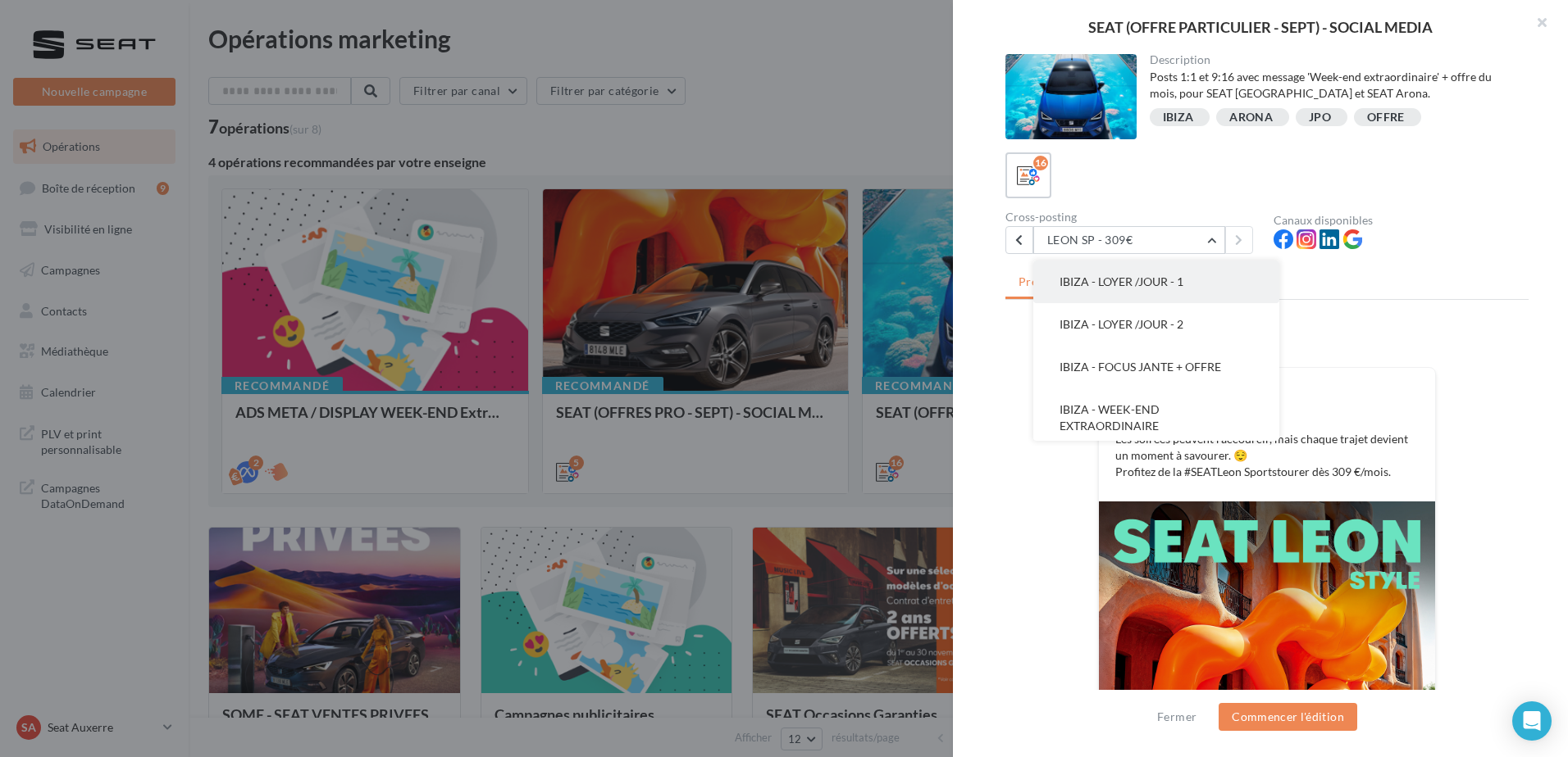
click at [1094, 288] on span "IBIZA - LOYER /JOUR - 1" at bounding box center [1122, 281] width 124 height 14
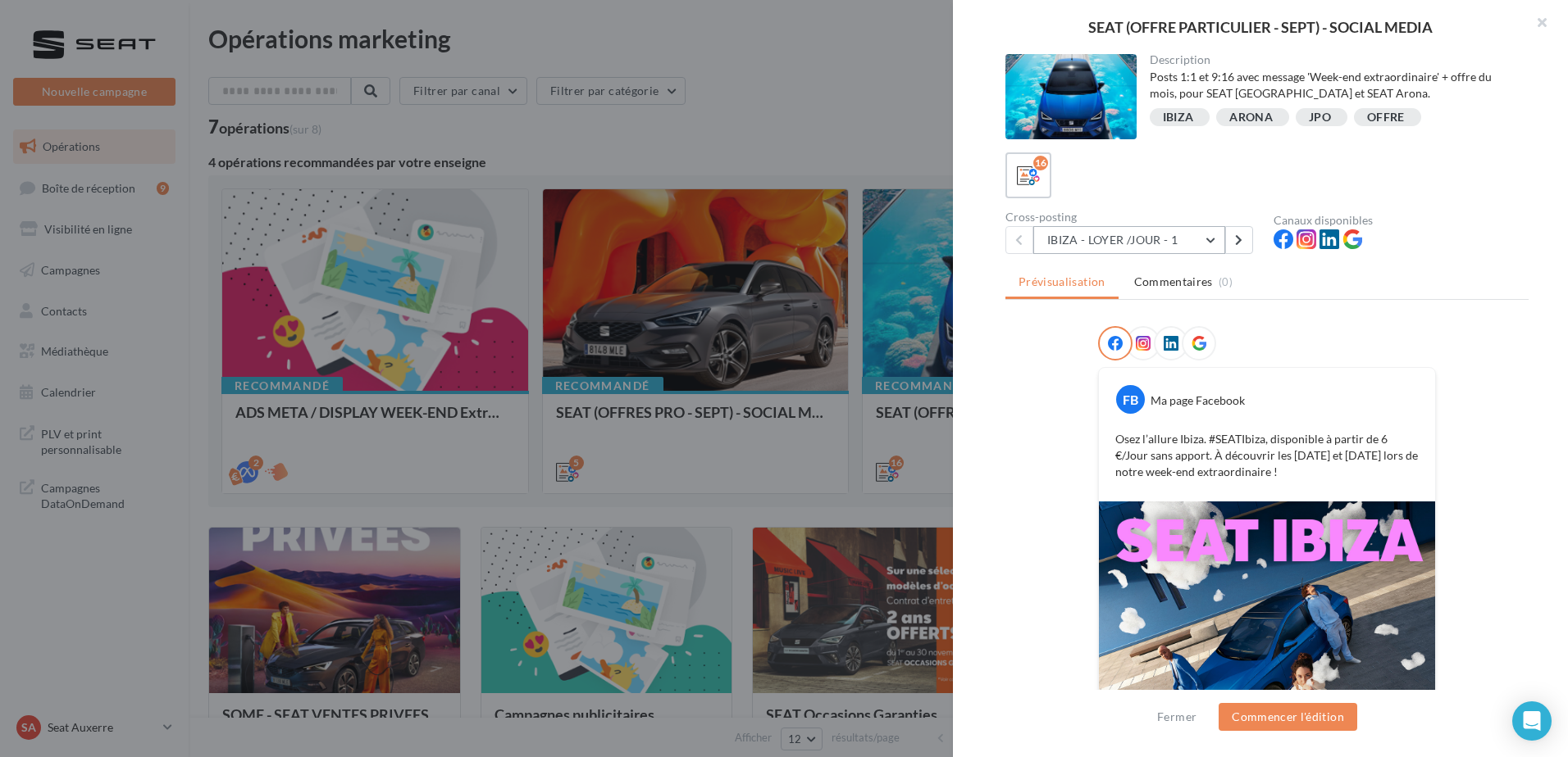
click at [1135, 236] on button "IBIZA - LOYER /JOUR - 1" at bounding box center [1128, 239] width 192 height 28
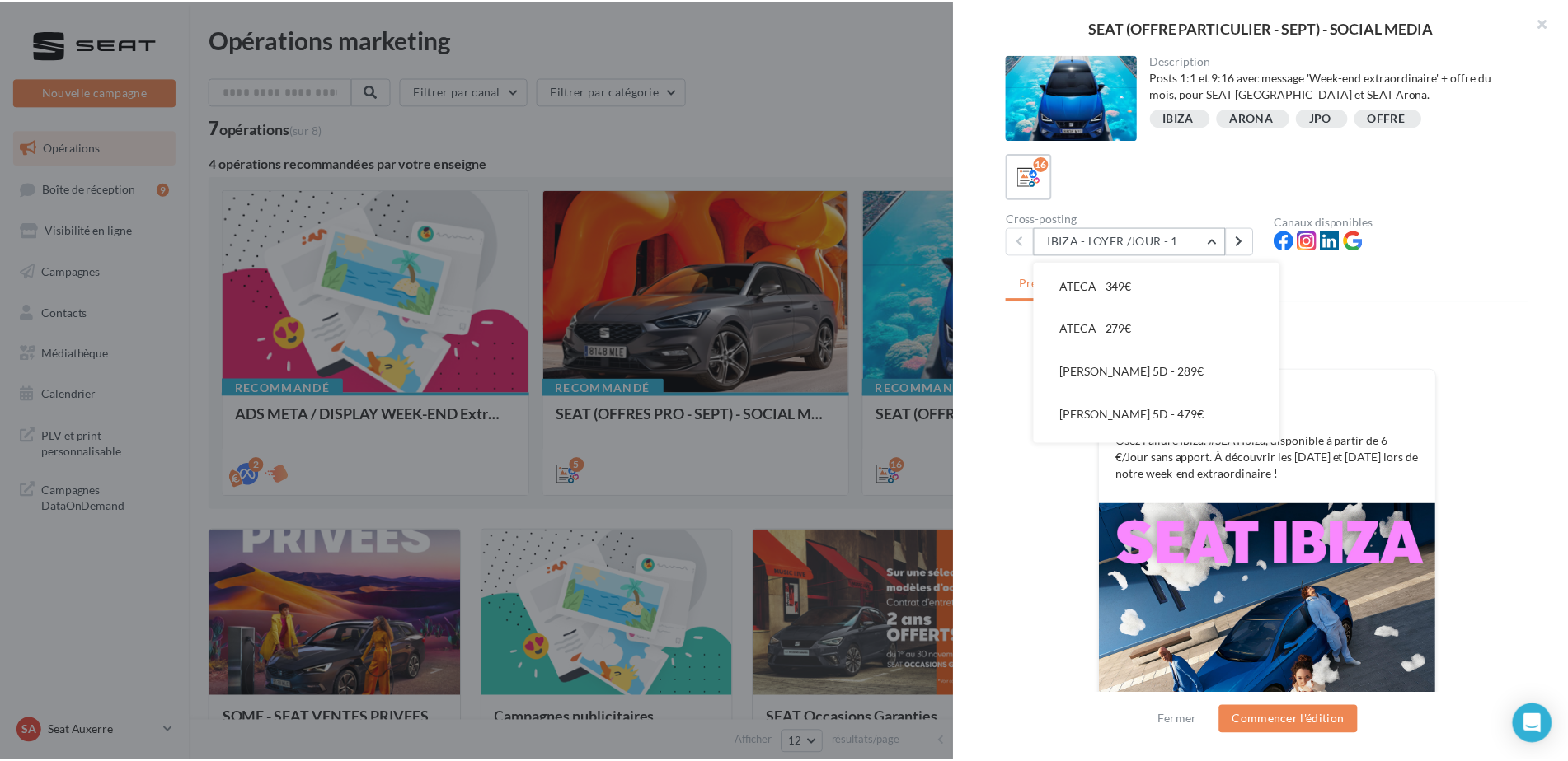
scroll to position [537, 0]
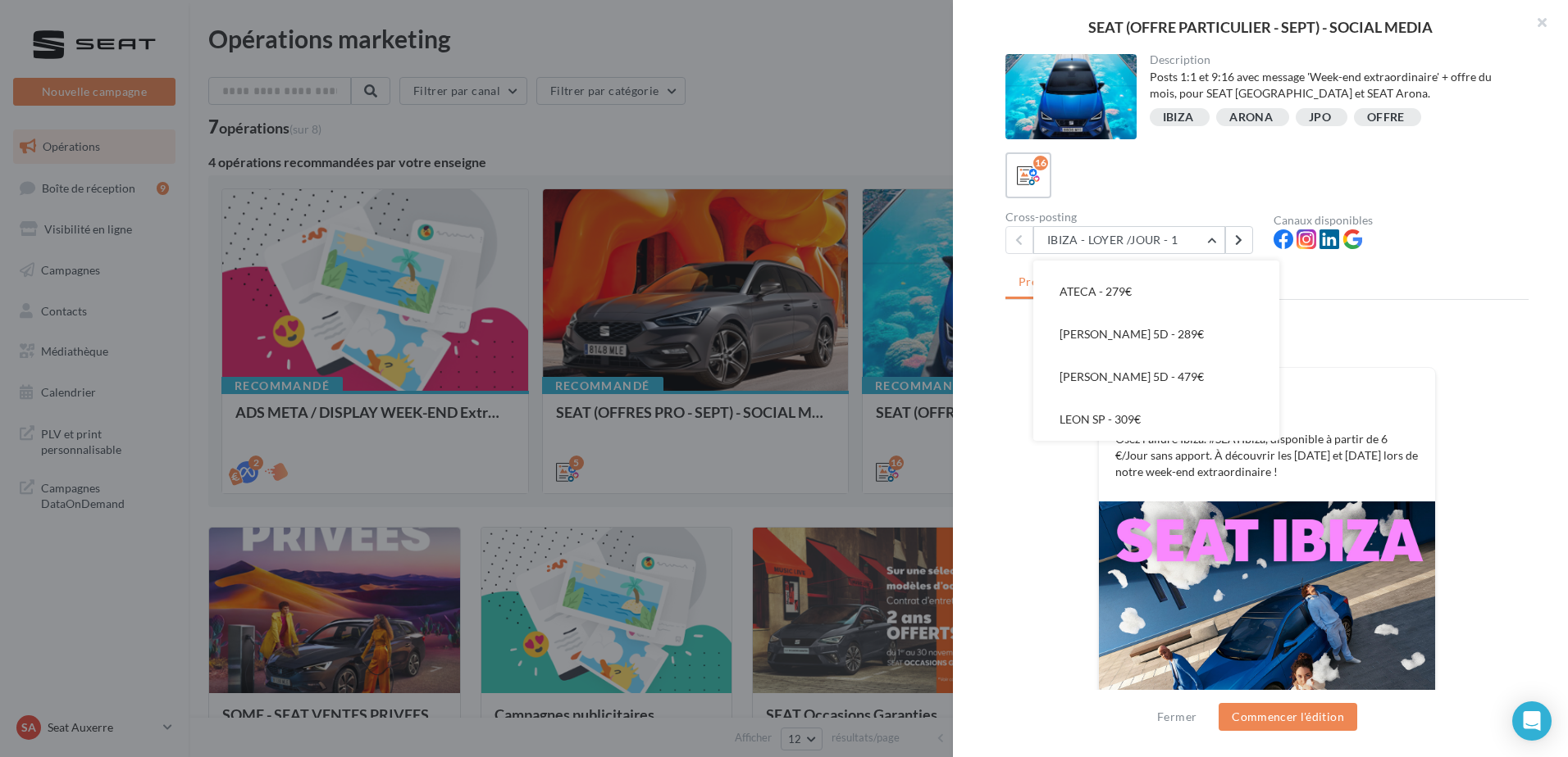
click at [1041, 501] on div "FB Ma page Facebook Osez l’allure [GEOGRAPHIC_DATA]. #SEATIbiza, disponible à p…" at bounding box center [1266, 592] width 523 height 534
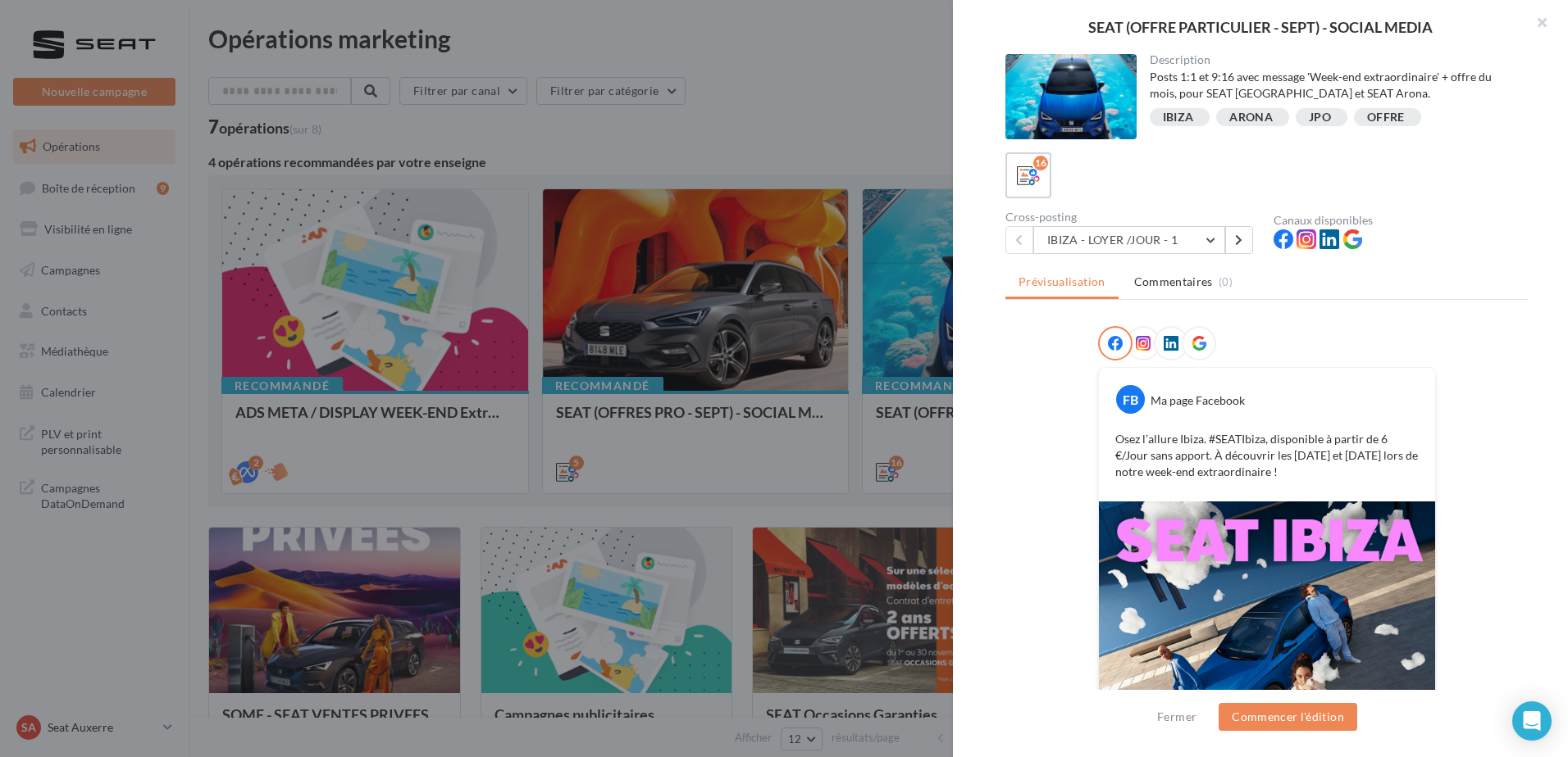
click at [713, 417] on div at bounding box center [784, 378] width 1568 height 757
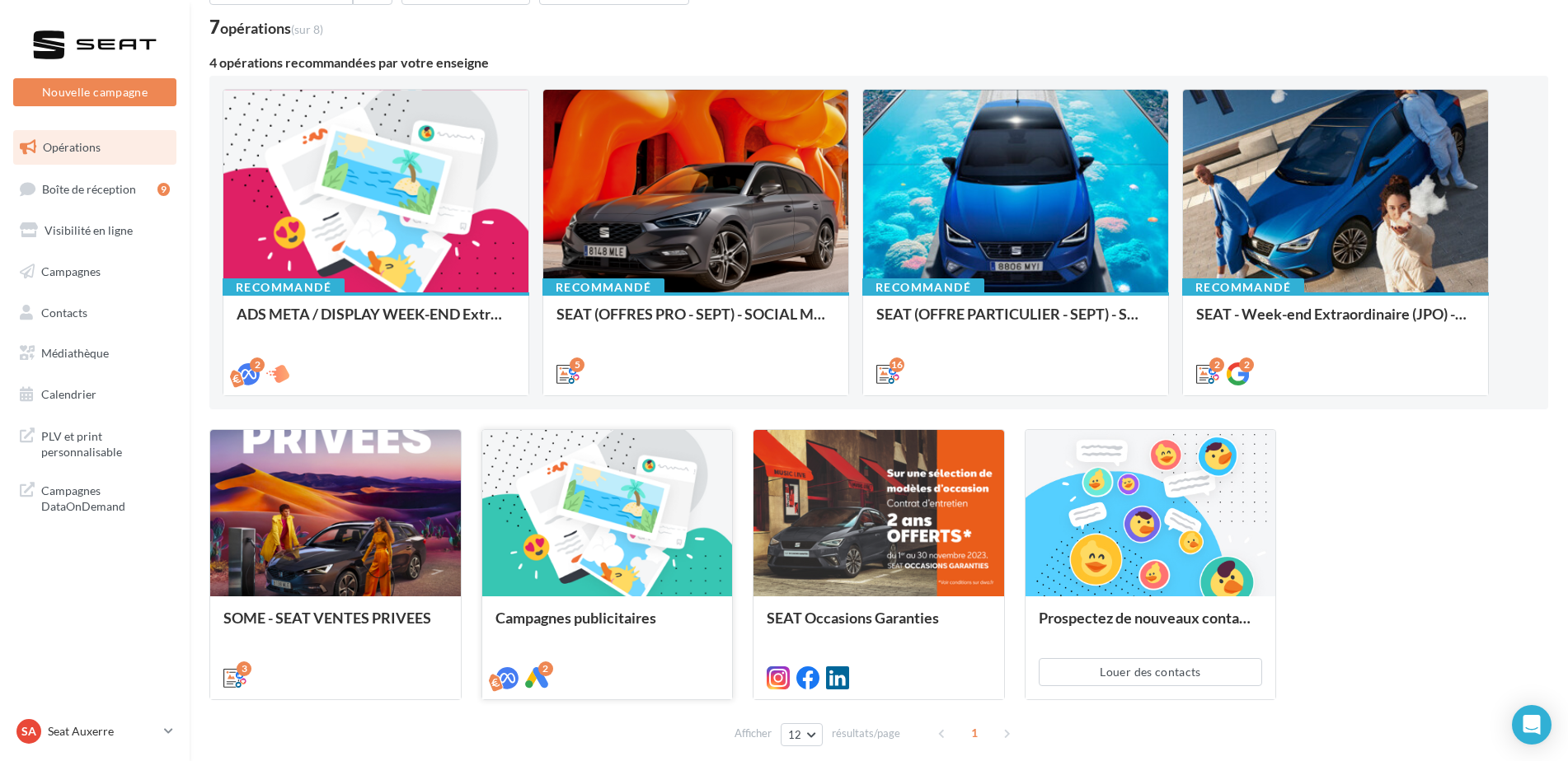
scroll to position [176, 0]
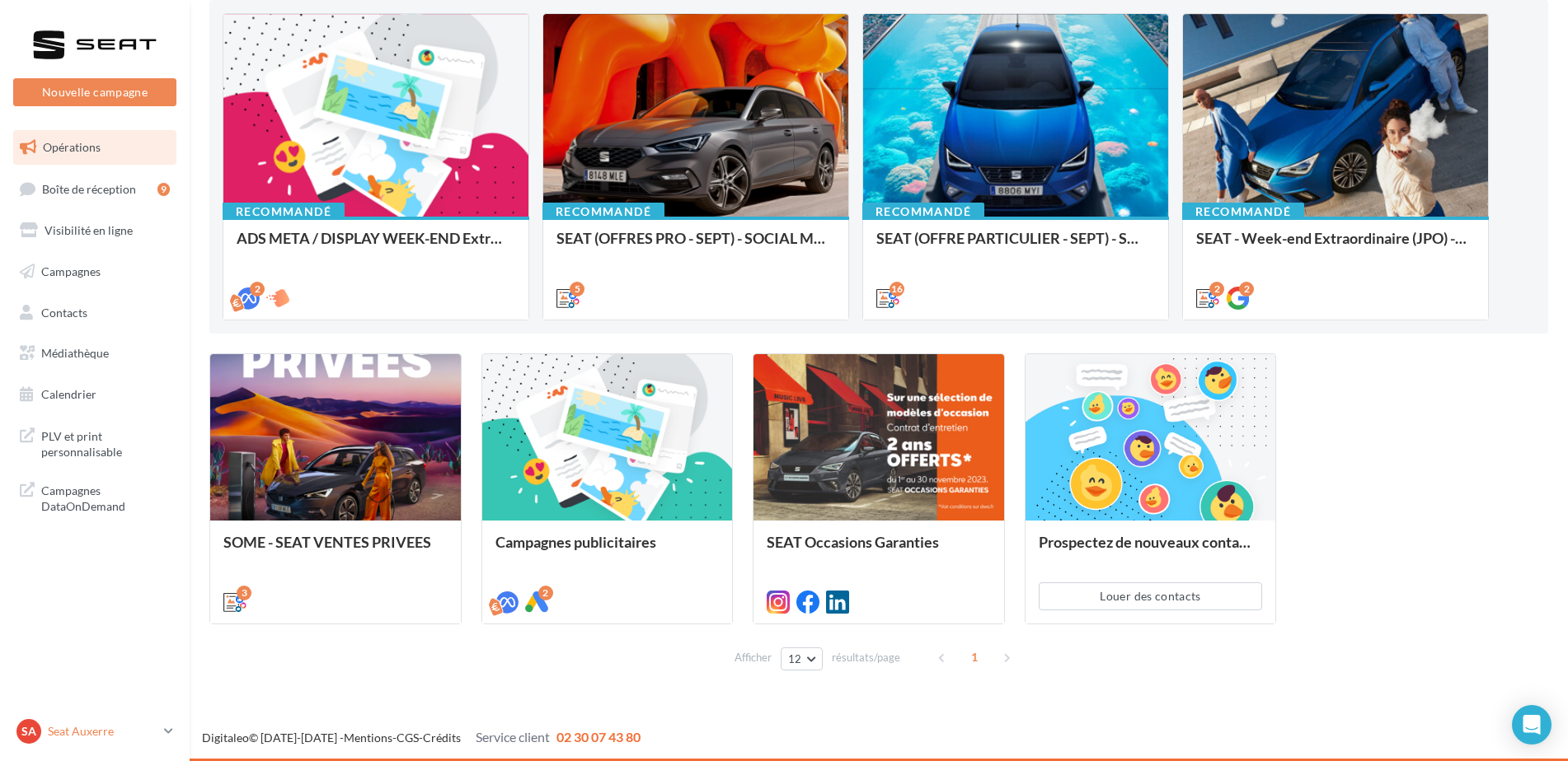
click at [97, 730] on p "Seat Auxerre" at bounding box center [102, 732] width 110 height 16
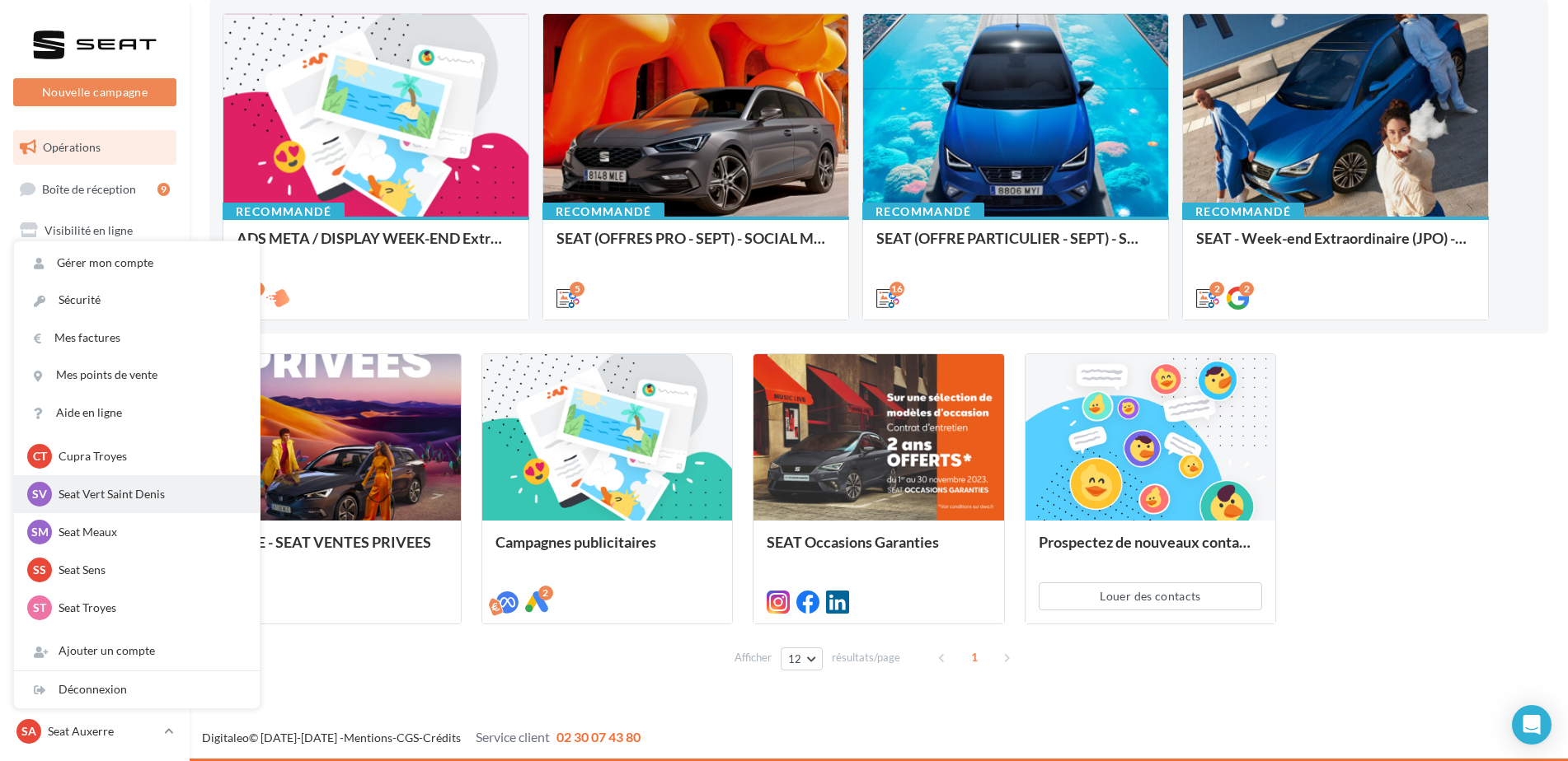
scroll to position [152, 0]
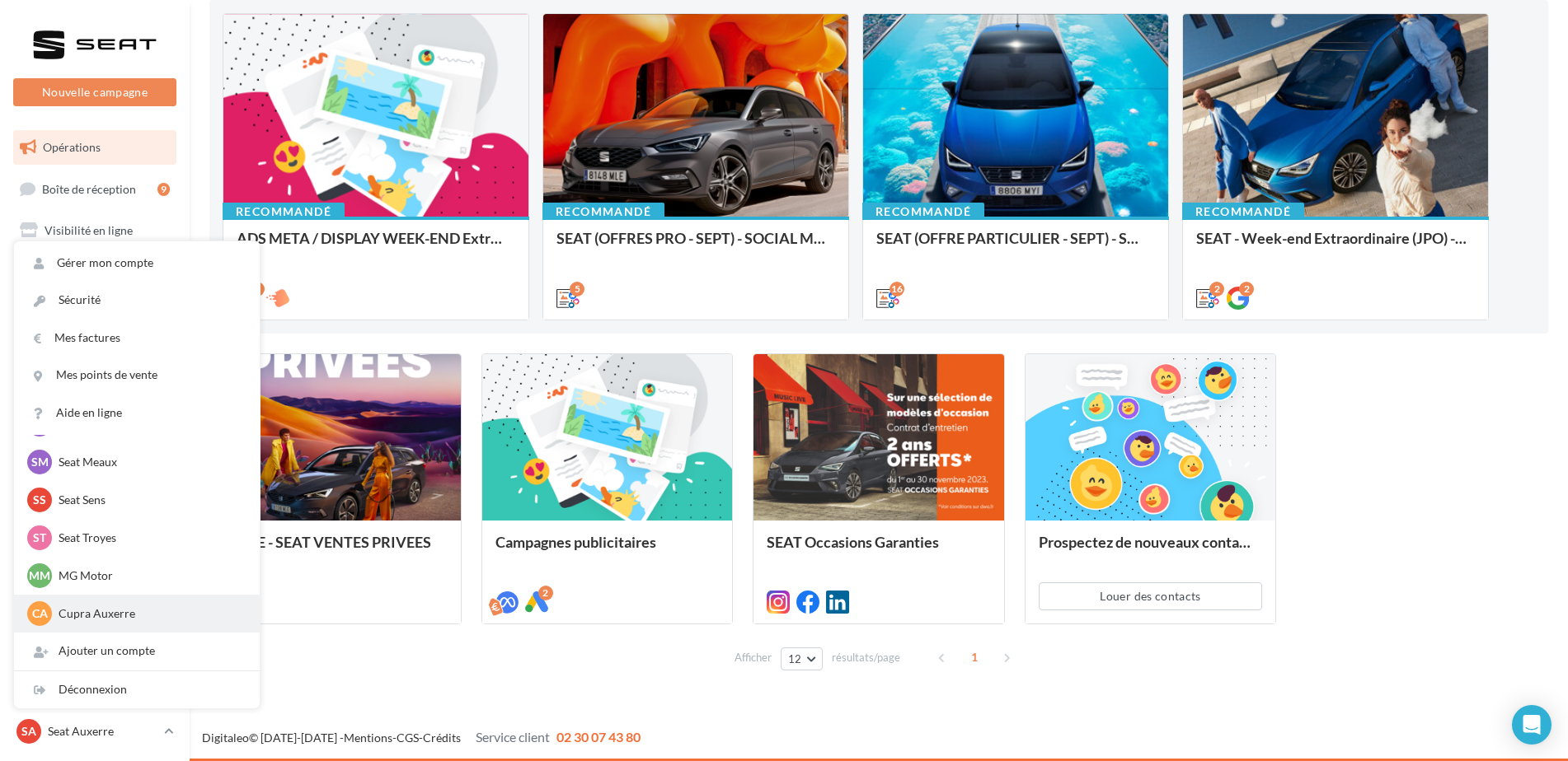
click at [117, 610] on p "Cupra Auxerre" at bounding box center [149, 614] width 181 height 16
